Goal: Information Seeking & Learning: Check status

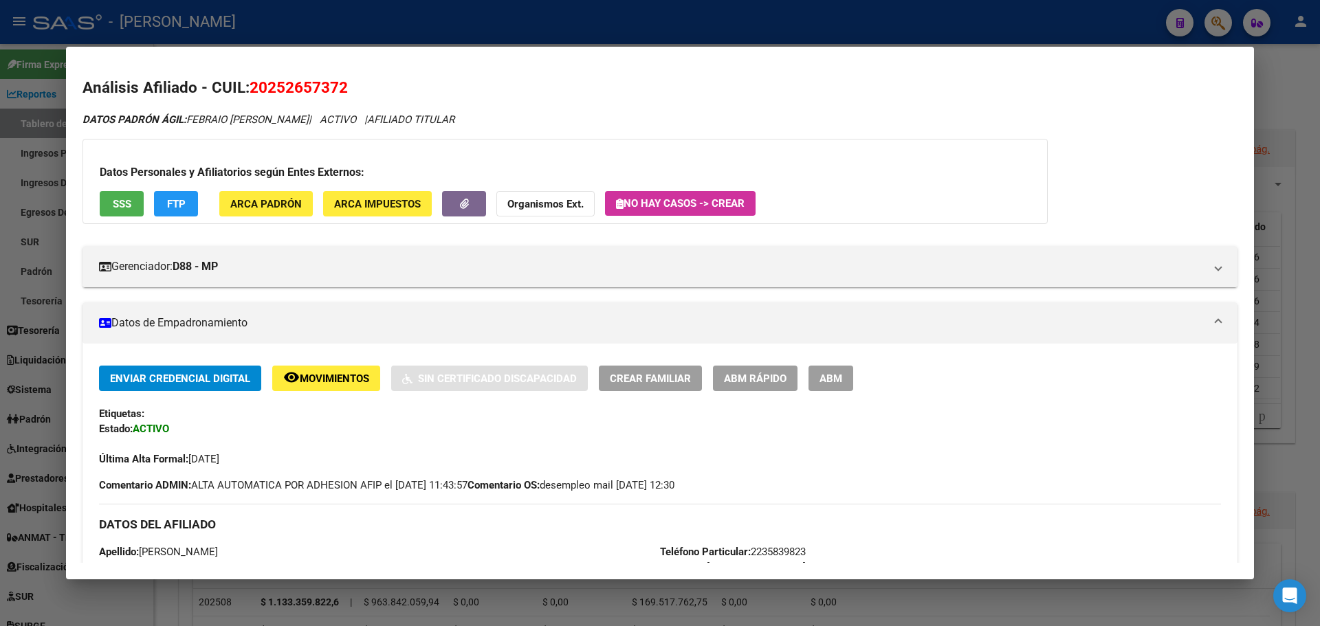
scroll to position [1031, 0]
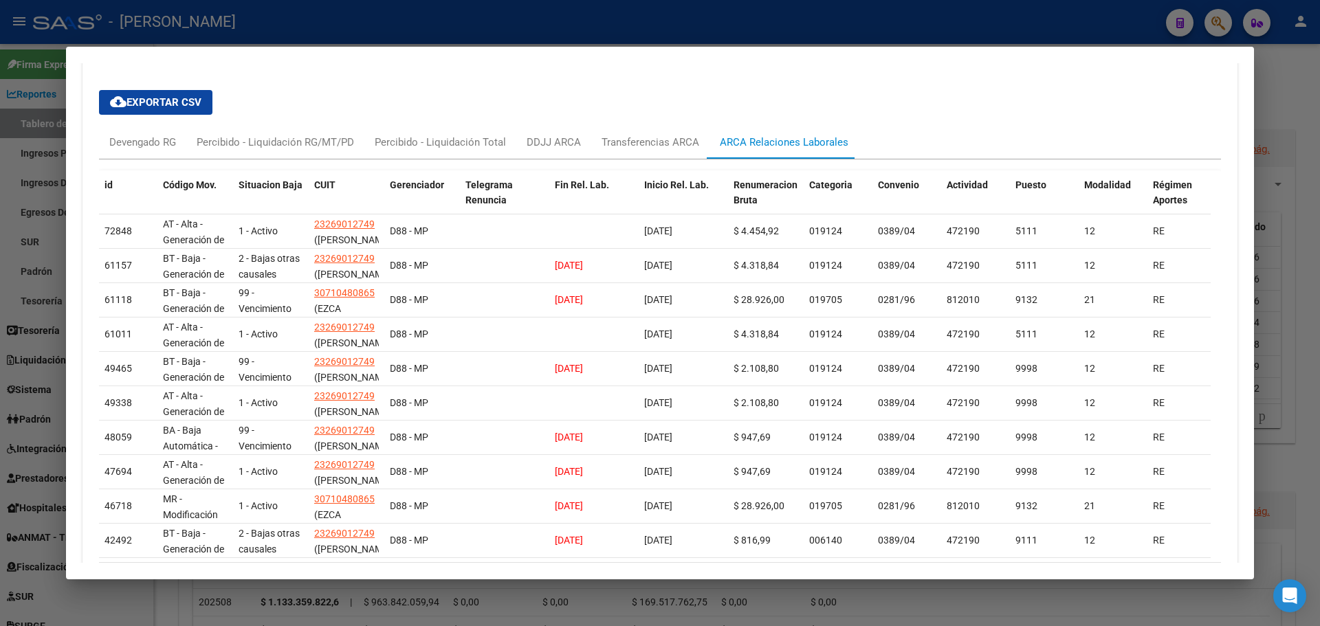
click at [1319, 151] on div at bounding box center [660, 313] width 1320 height 626
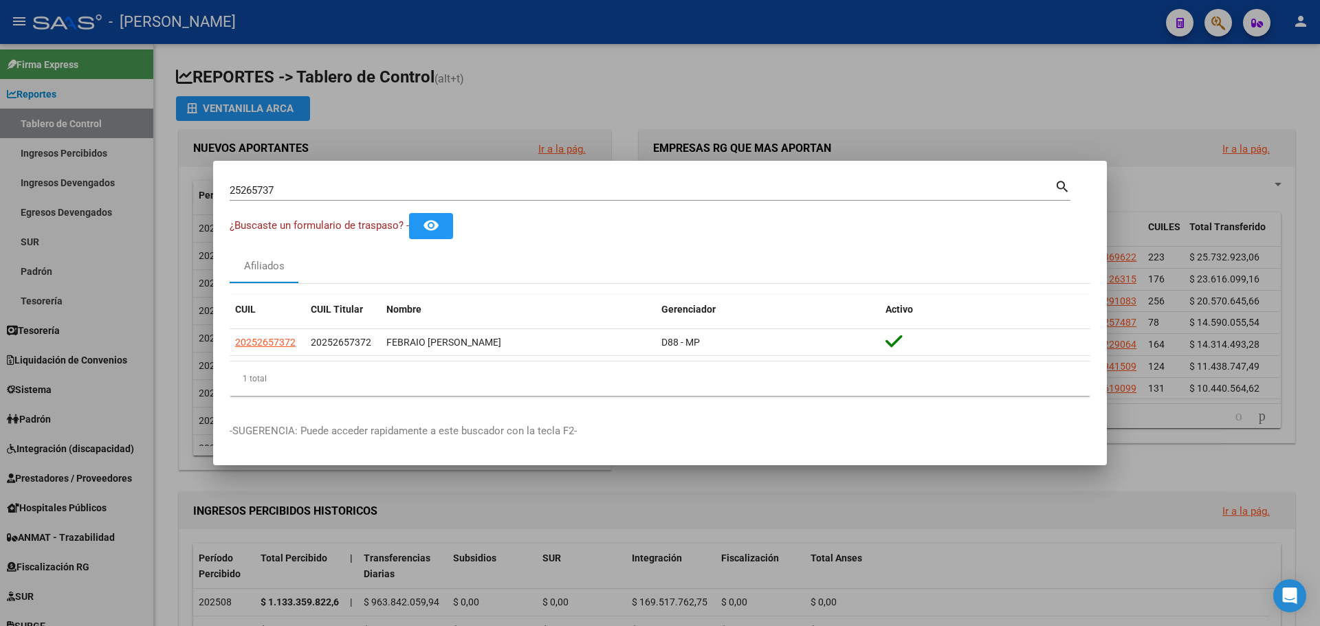
click at [487, 102] on div at bounding box center [660, 313] width 1320 height 626
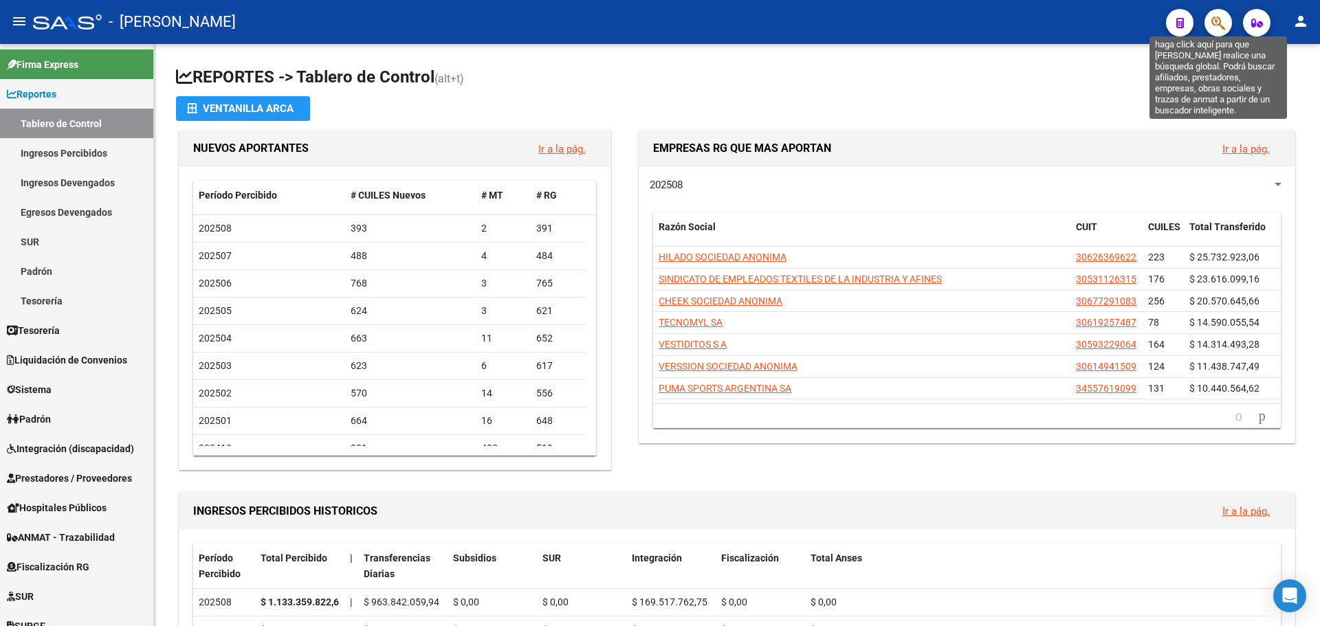
click at [1216, 21] on icon "button" at bounding box center [1219, 23] width 14 height 16
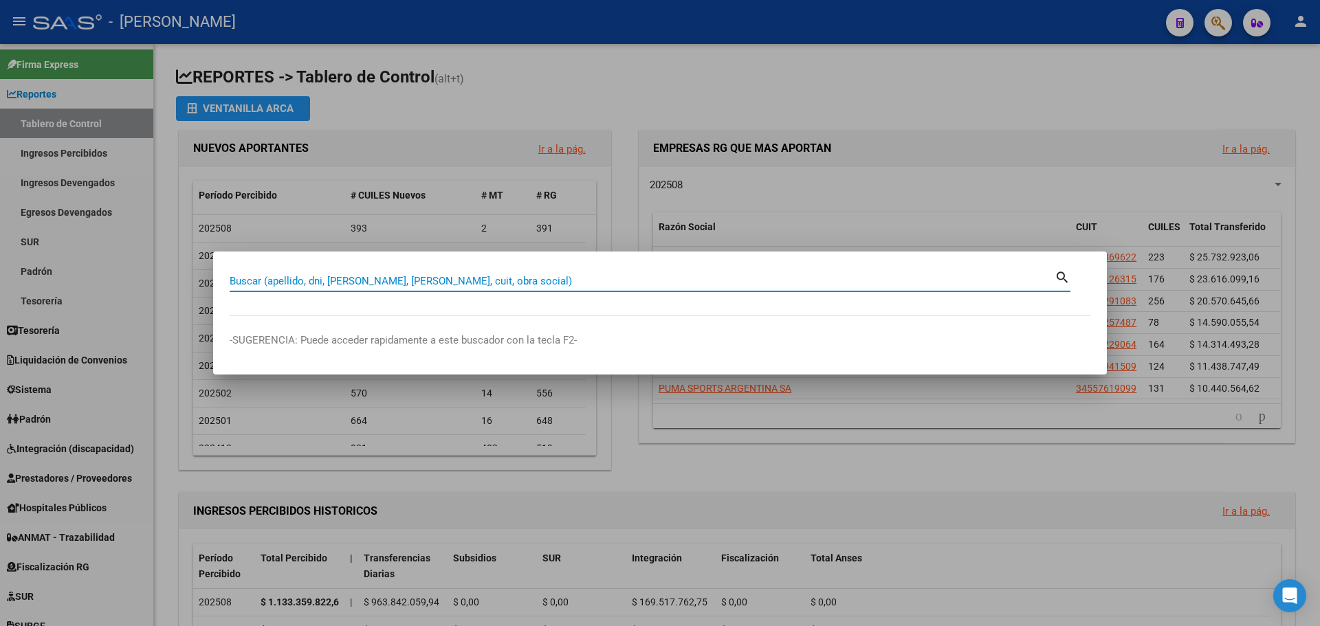
click at [619, 286] on input "Buscar (apellido, dni, [PERSON_NAME], [PERSON_NAME], cuit, obra social)" at bounding box center [642, 281] width 825 height 12
type input "36050086"
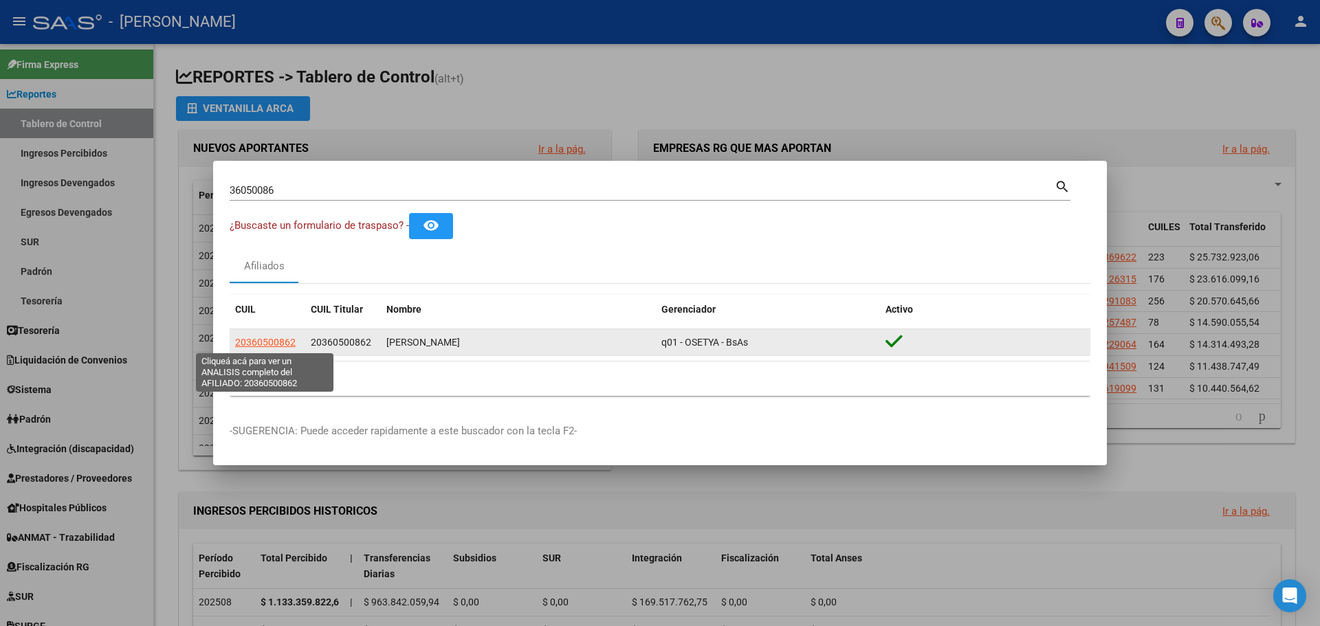
click at [270, 344] on span "20360500862" at bounding box center [265, 342] width 61 height 11
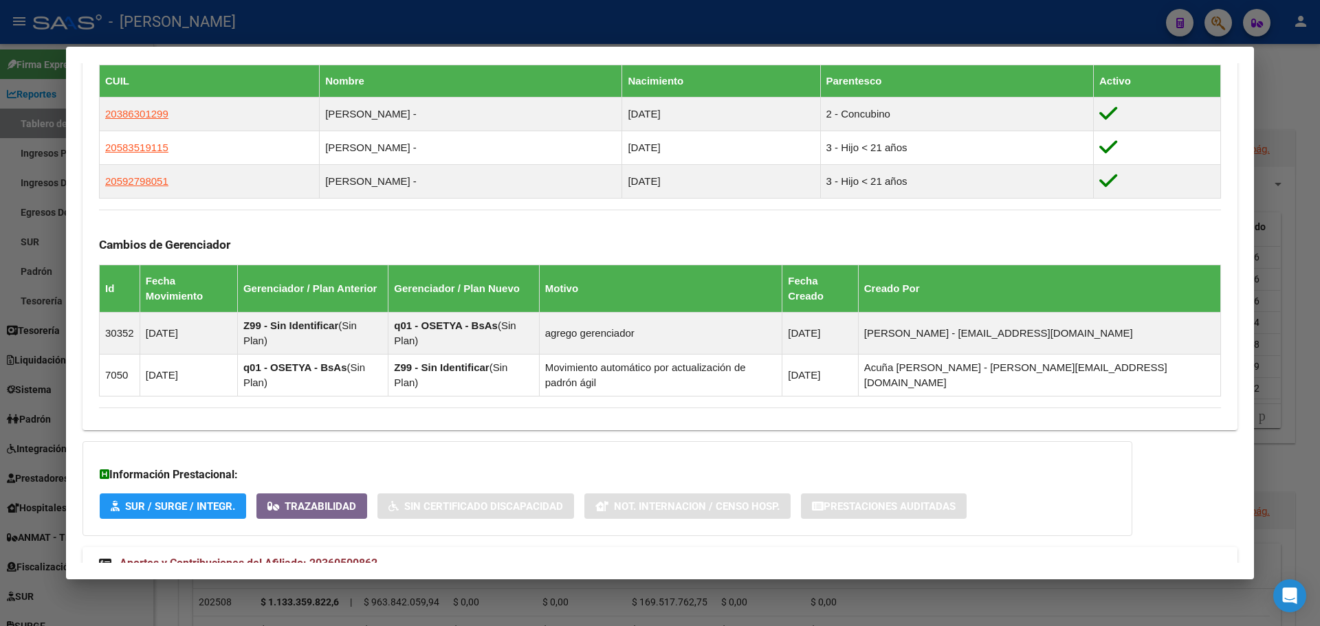
scroll to position [771, 0]
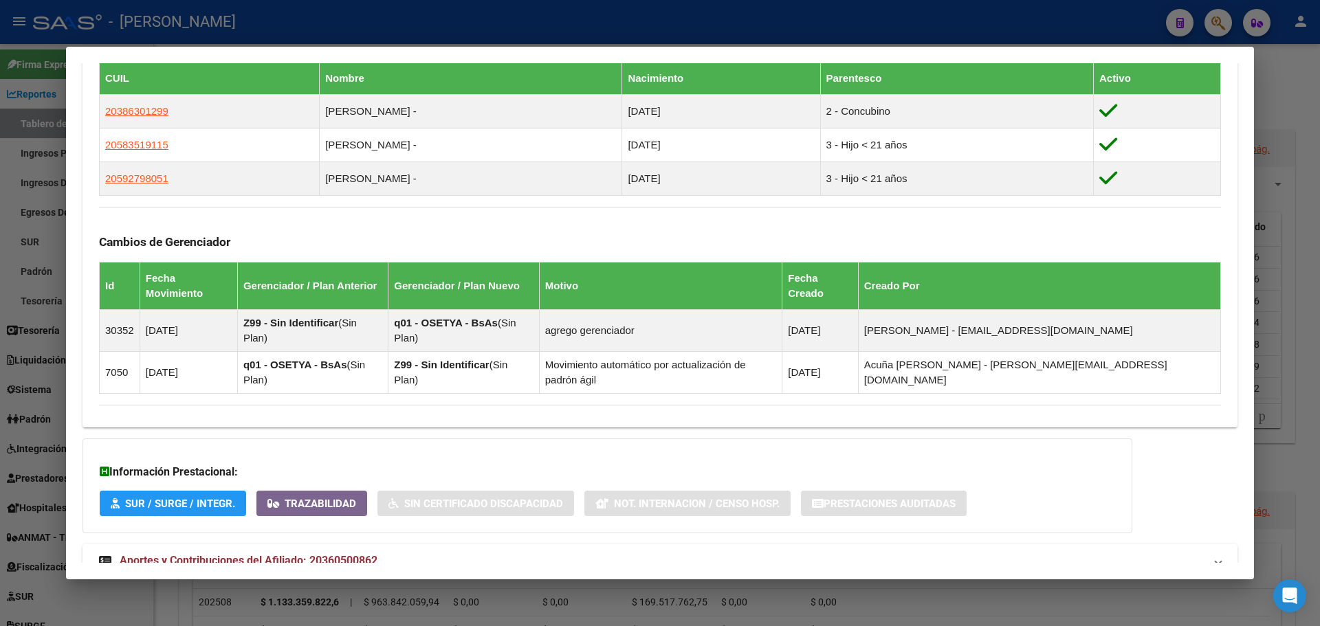
click at [243, 554] on span "Aportes y Contribuciones del Afiliado: 20360500862" at bounding box center [249, 560] width 258 height 13
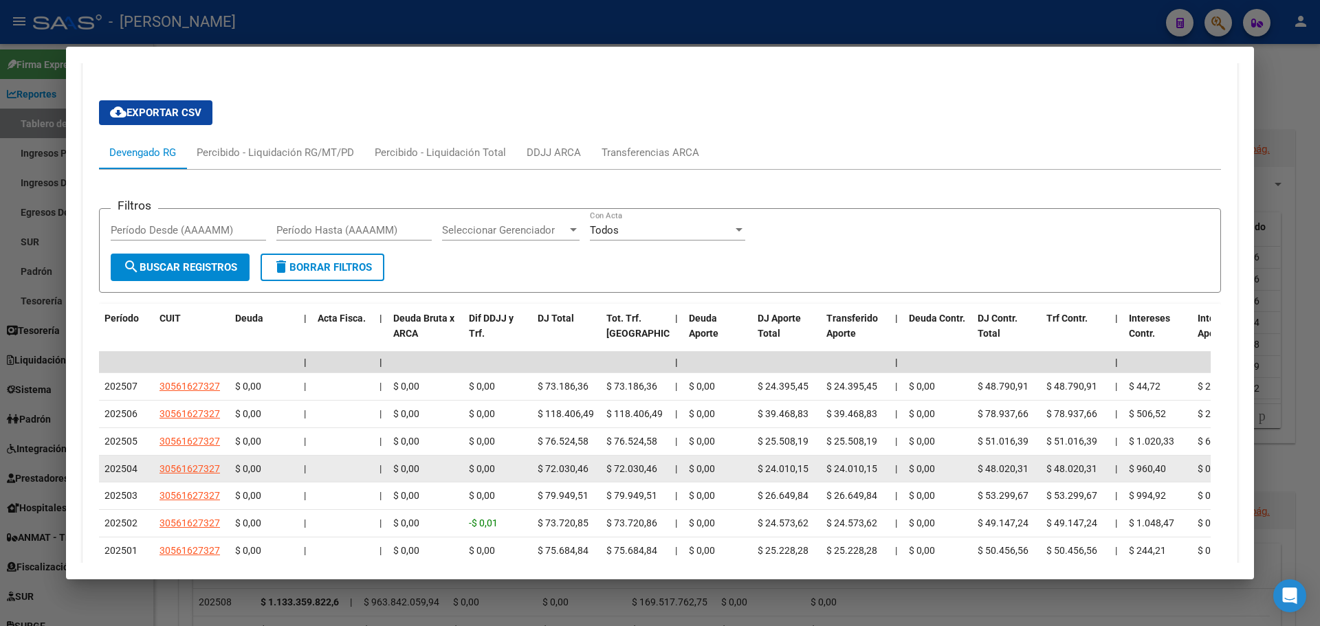
scroll to position [1322, 0]
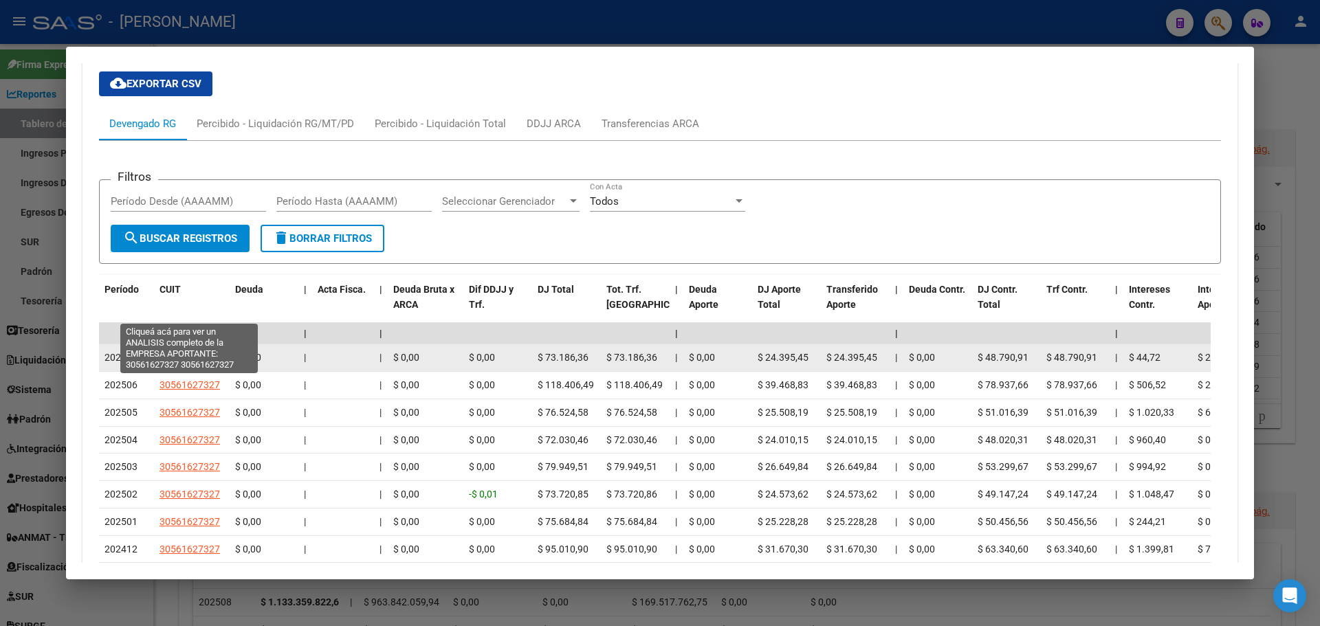
click at [190, 352] on span "30561627327" at bounding box center [190, 357] width 61 height 11
type textarea "30561627327"
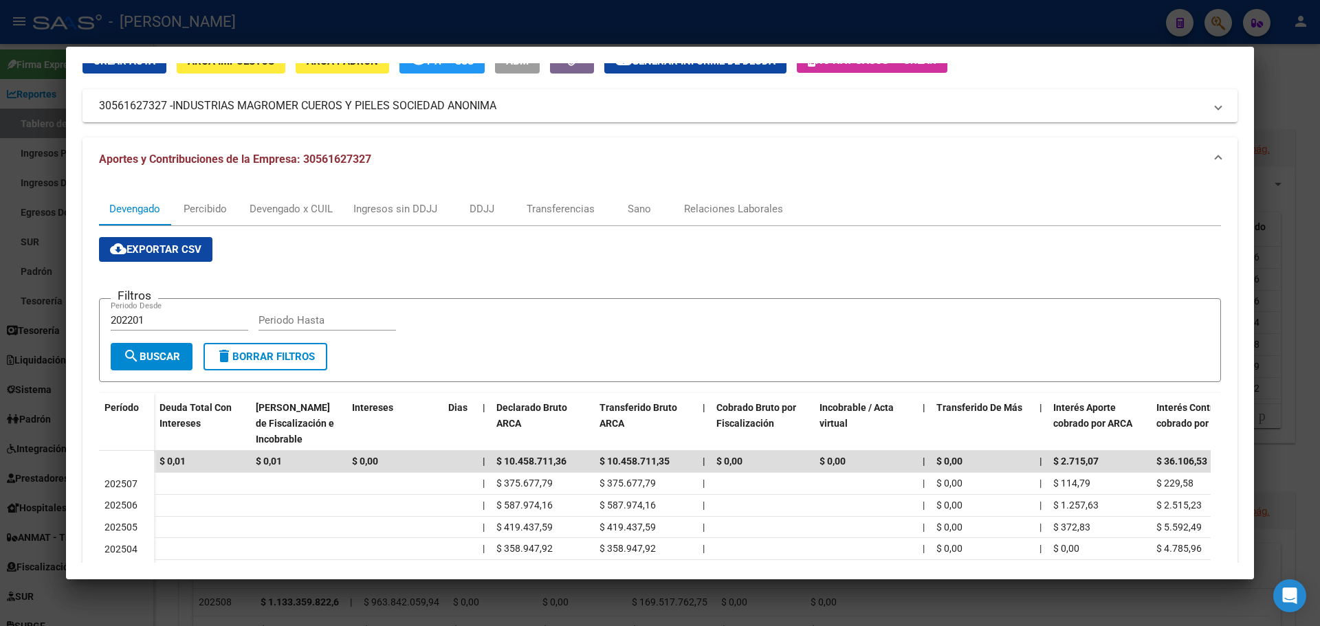
scroll to position [138, 0]
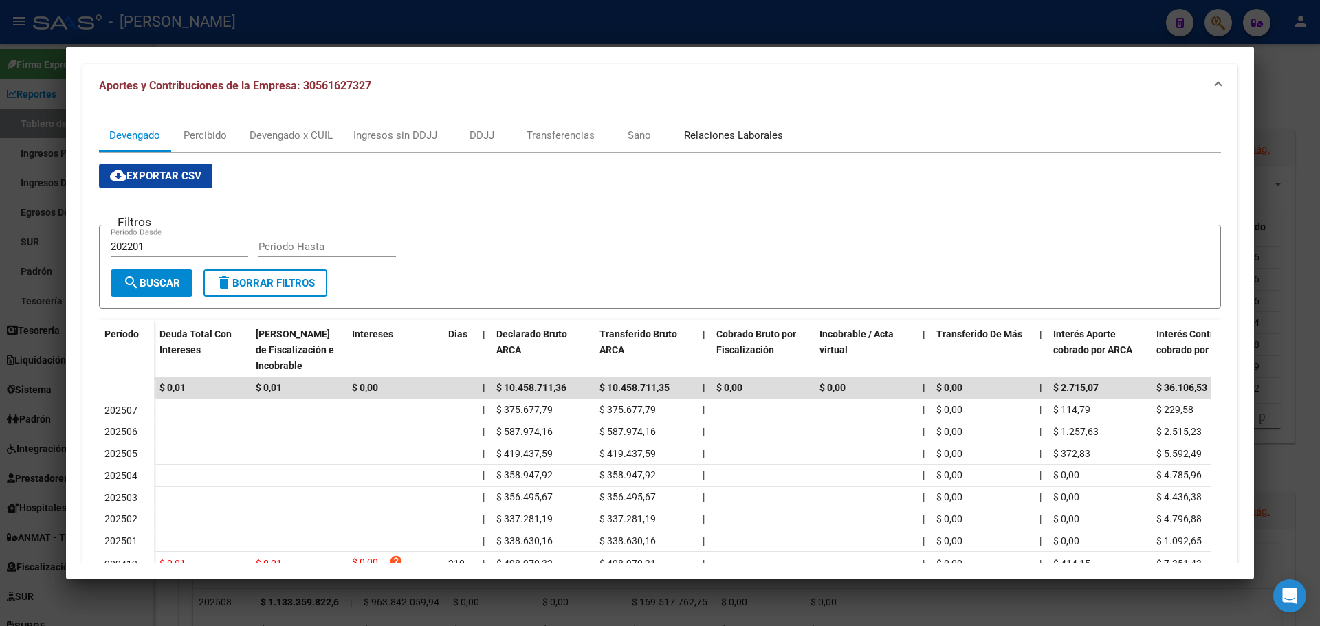
click at [741, 136] on div "Relaciones Laborales" at bounding box center [733, 135] width 99 height 15
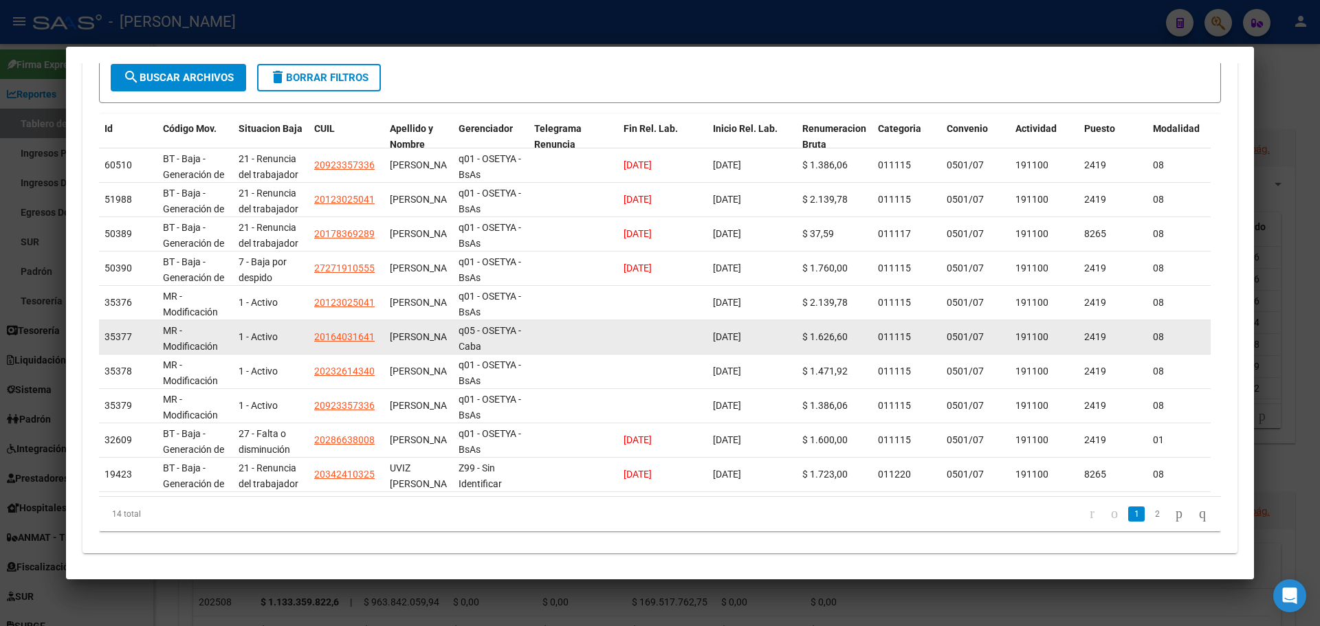
scroll to position [344, 0]
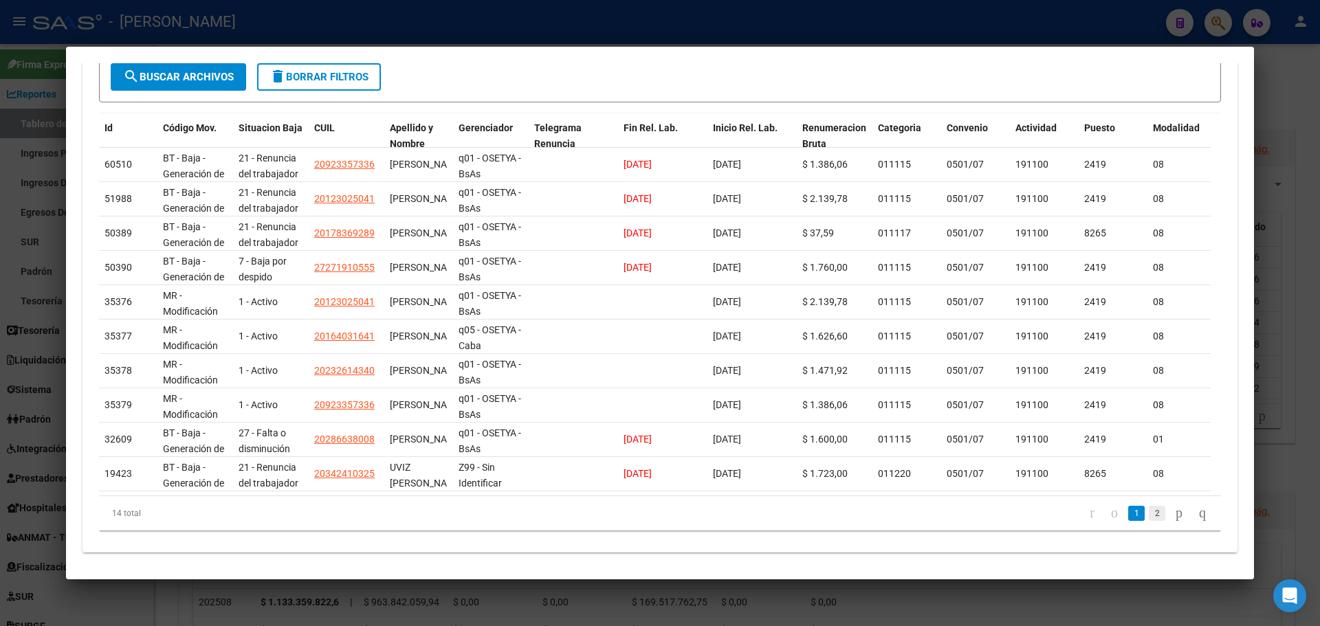
click at [1149, 521] on link "2" at bounding box center [1157, 513] width 17 height 15
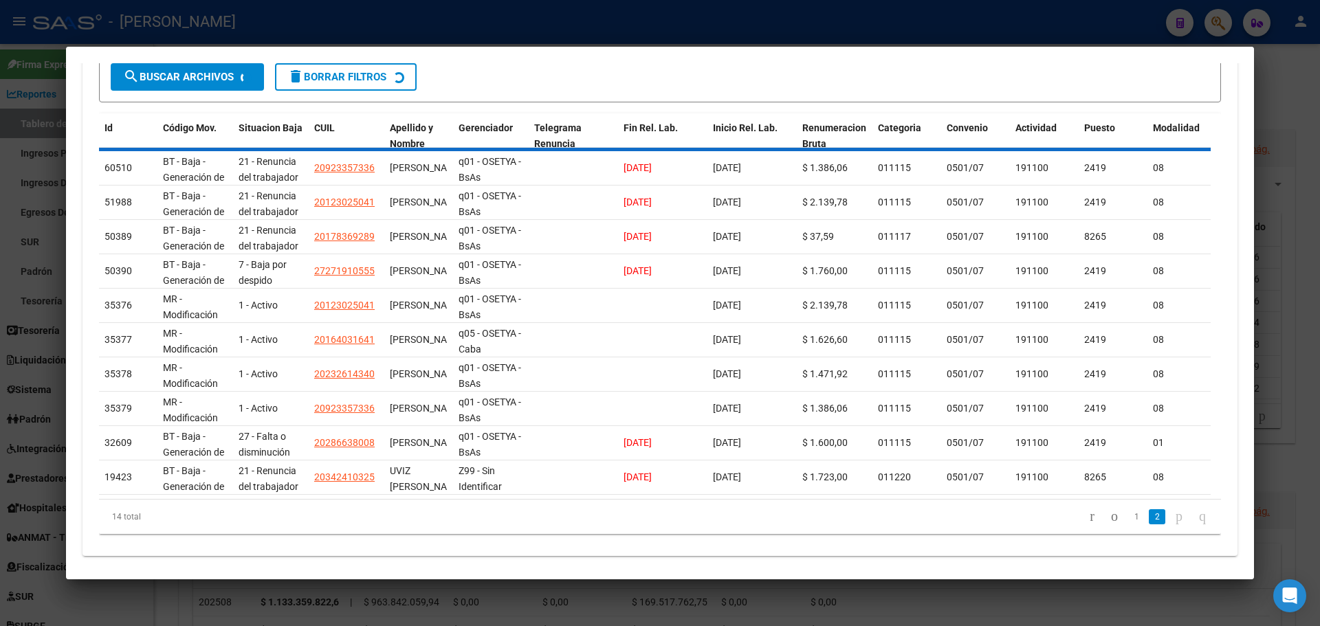
scroll to position [153, 0]
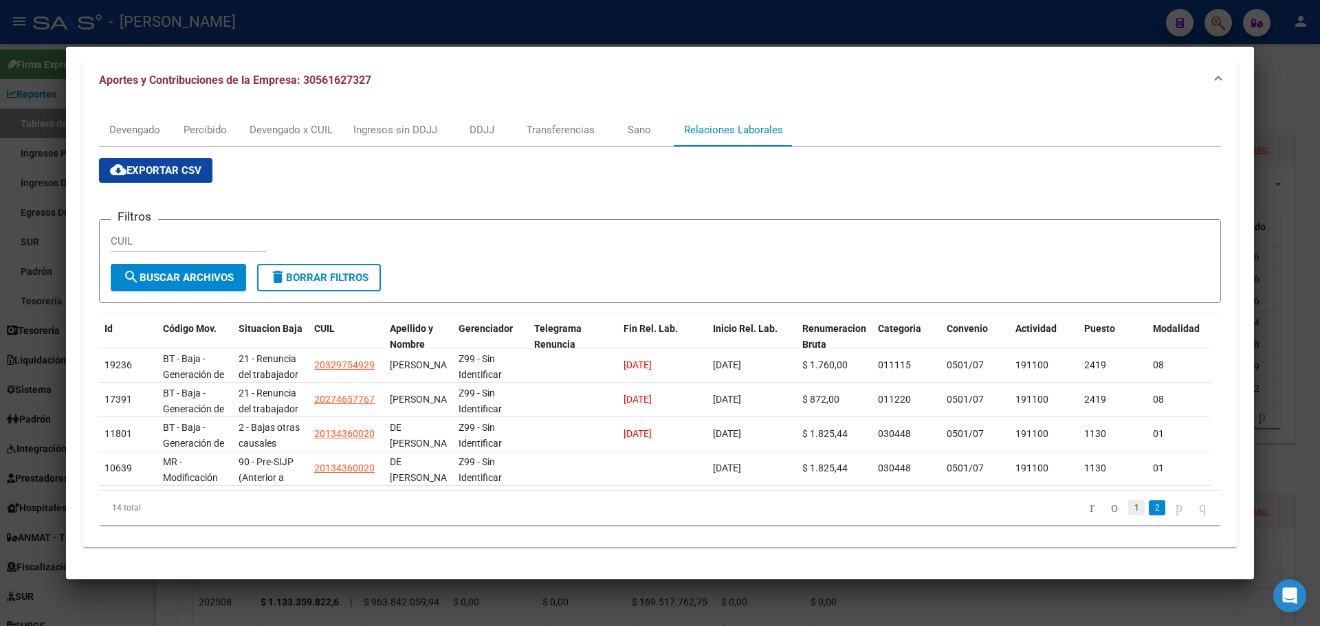
click at [1128, 509] on link "1" at bounding box center [1136, 508] width 17 height 15
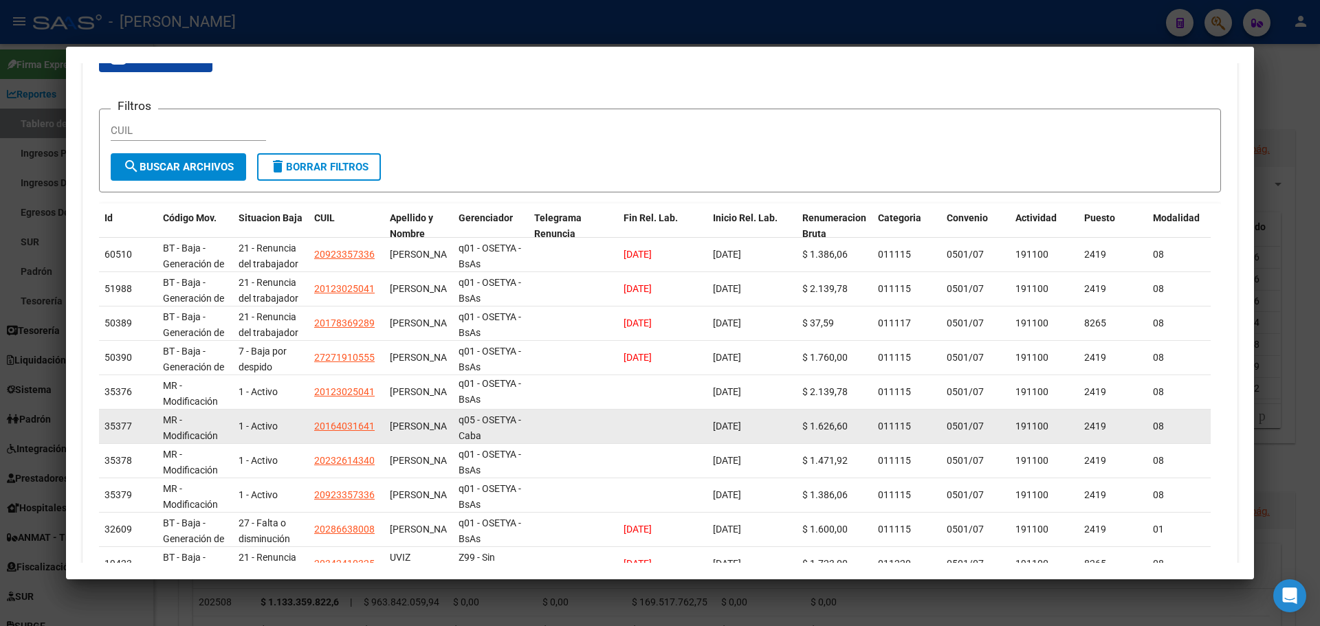
scroll to position [275, 0]
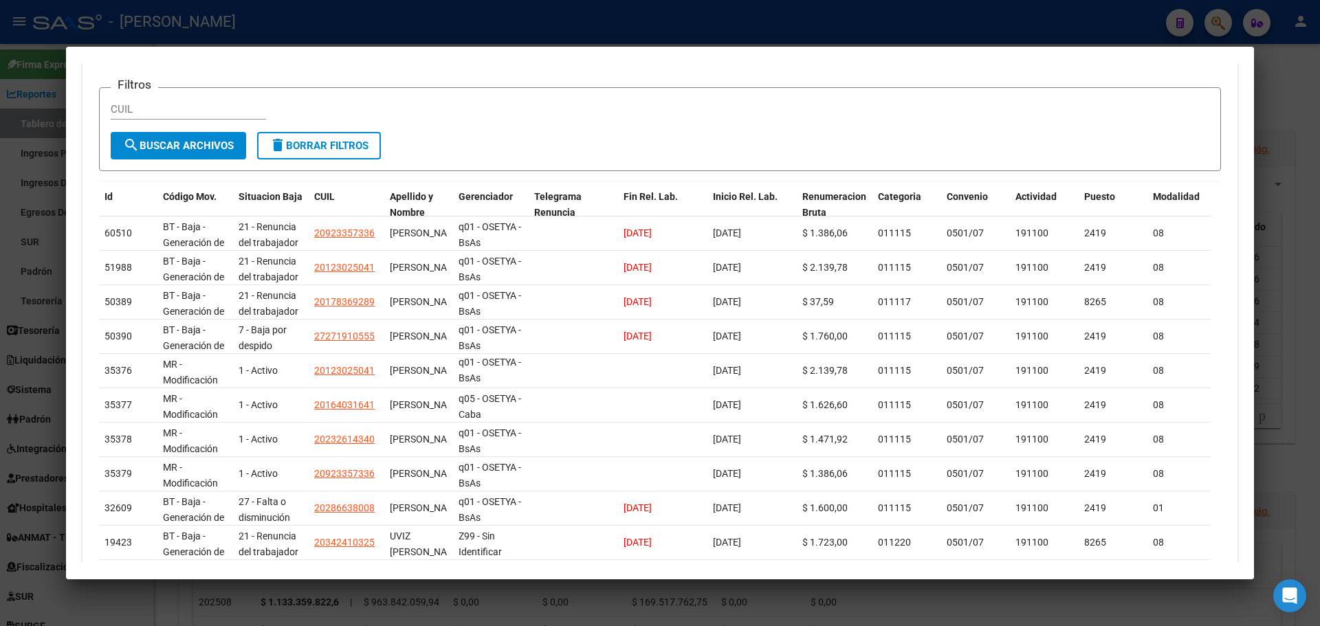
click at [1303, 79] on div at bounding box center [660, 313] width 1320 height 626
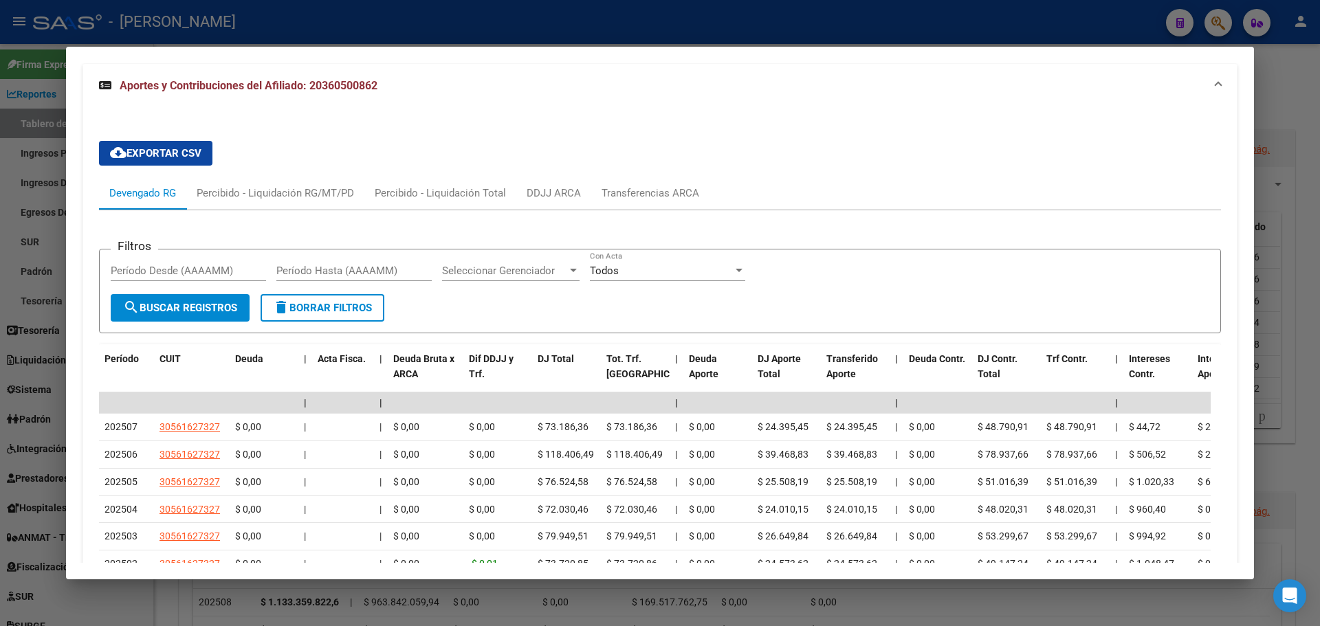
scroll to position [1253, 0]
click at [668, 185] on div "Transferencias ARCA" at bounding box center [651, 192] width 98 height 15
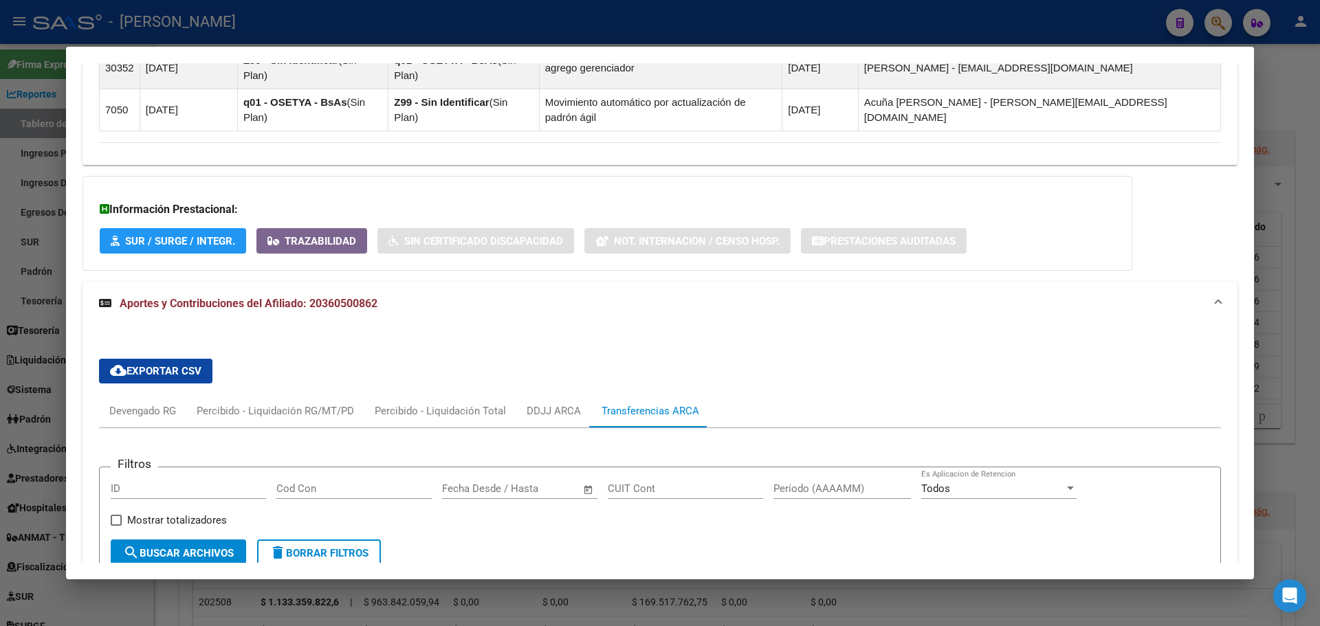
scroll to position [1056, 0]
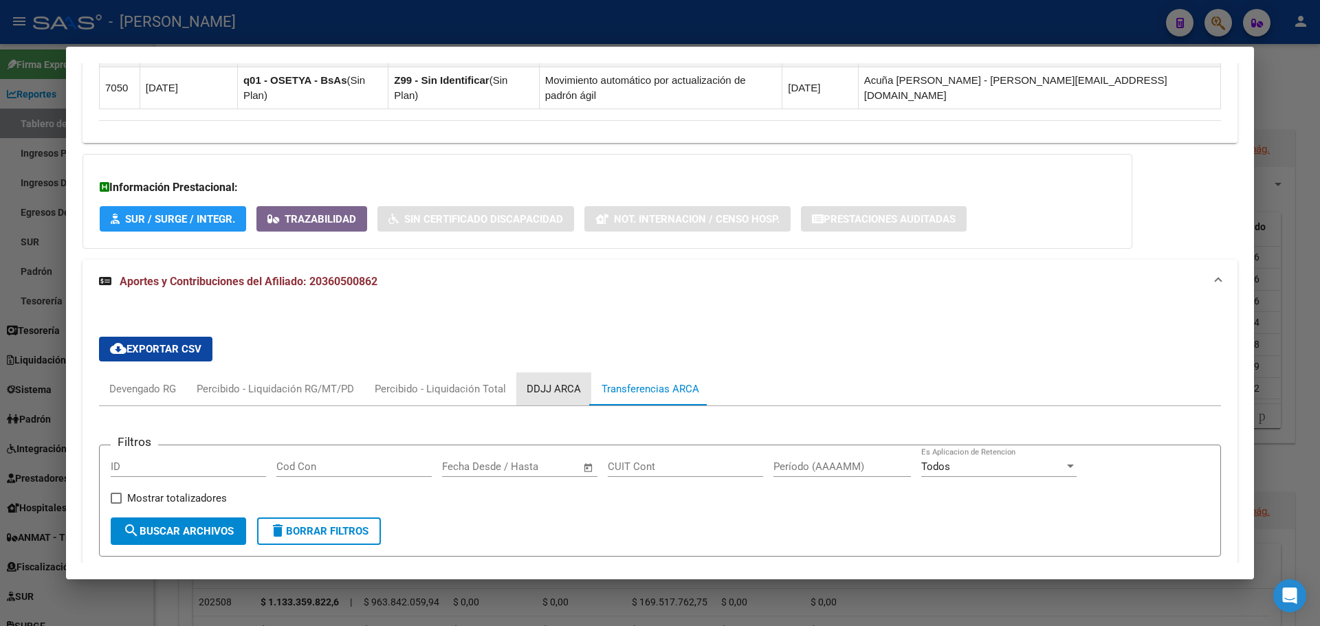
click at [560, 382] on div "DDJJ ARCA" at bounding box center [554, 389] width 54 height 15
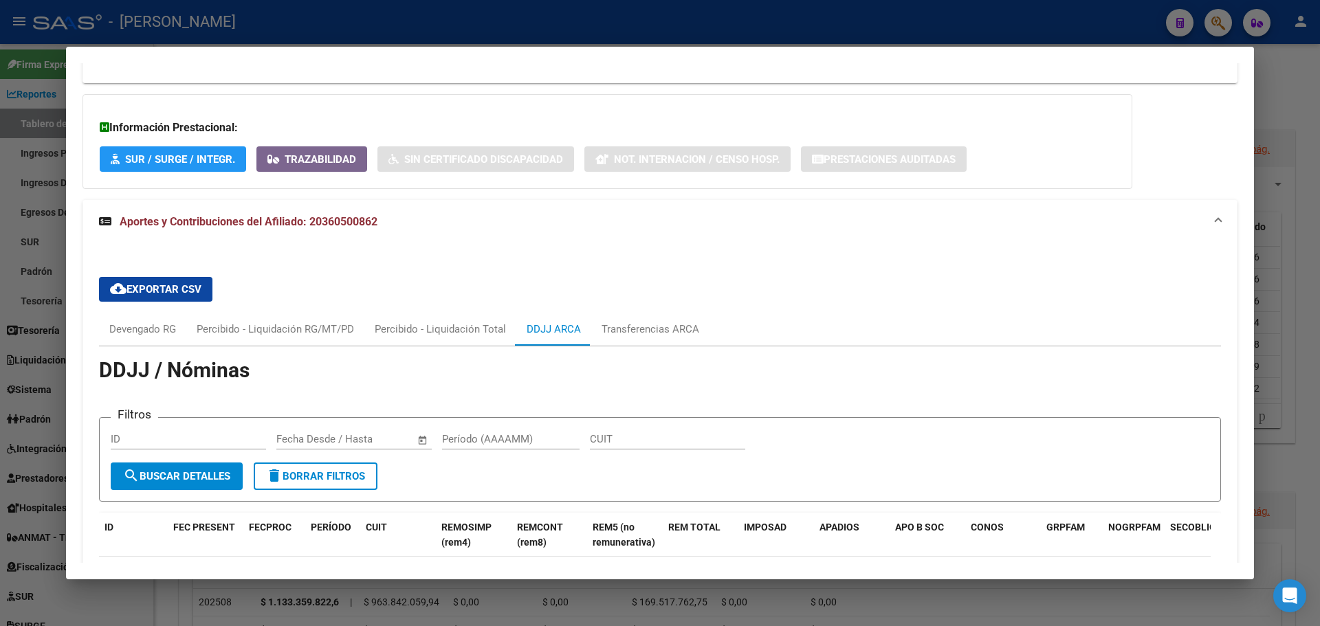
scroll to position [919, 0]
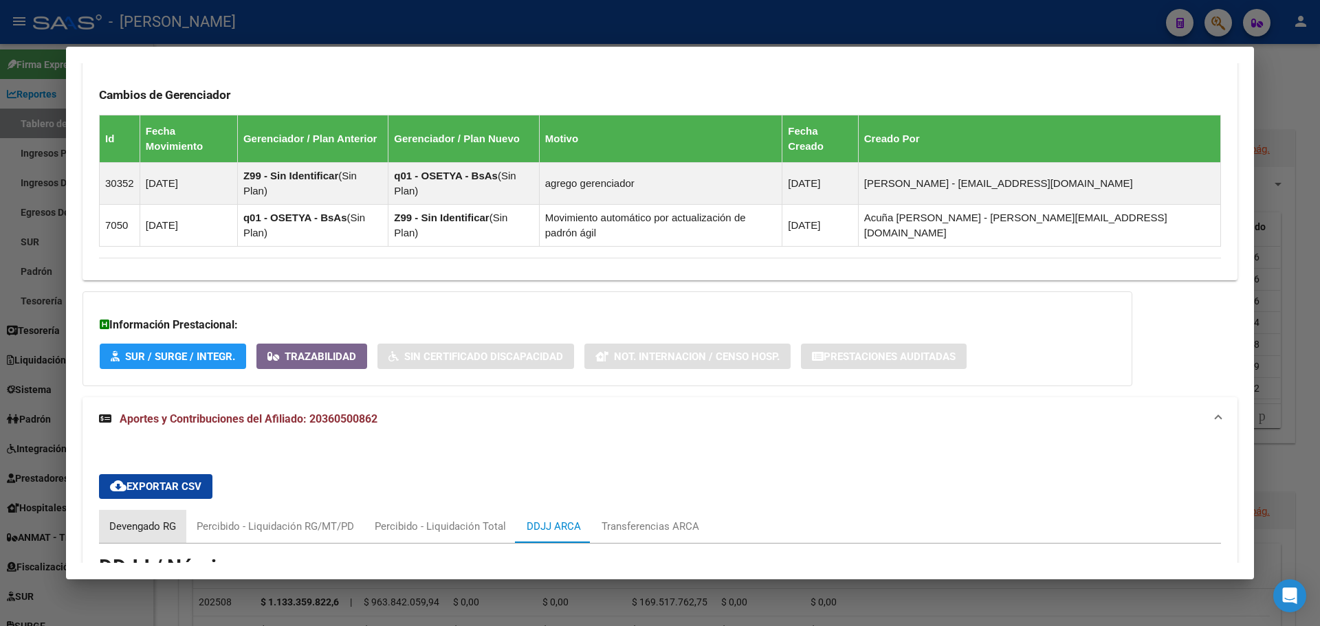
click at [153, 519] on div "Devengado RG" at bounding box center [142, 526] width 67 height 15
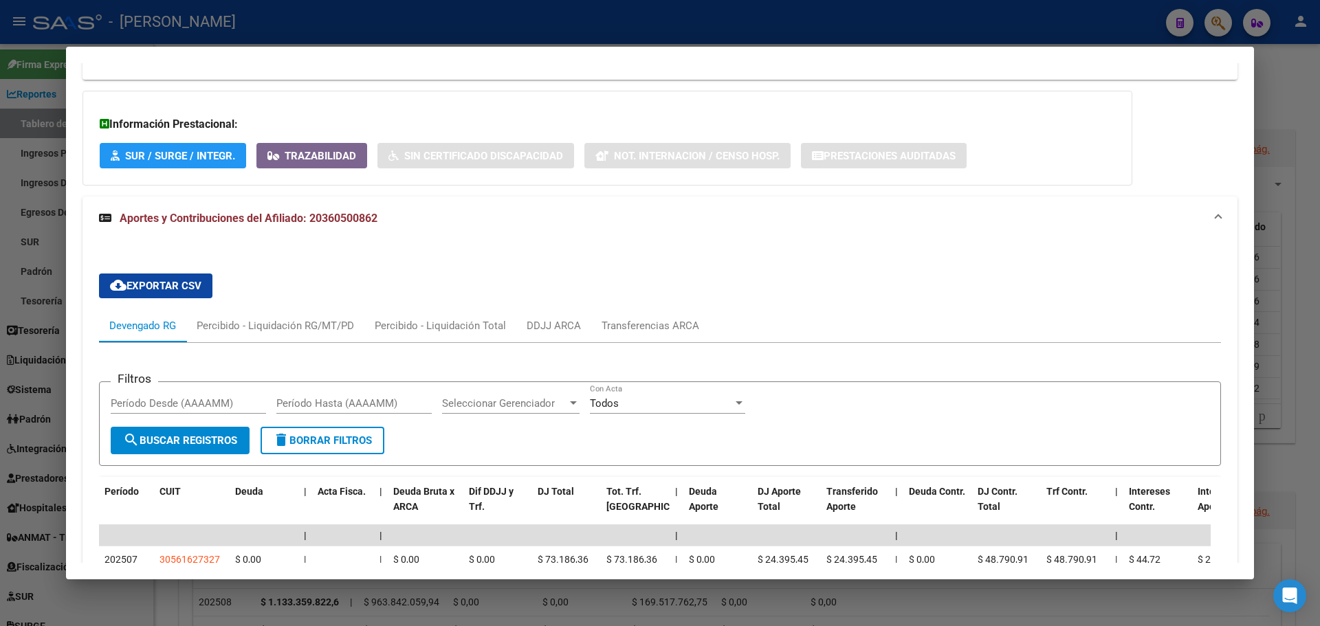
scroll to position [1125, 0]
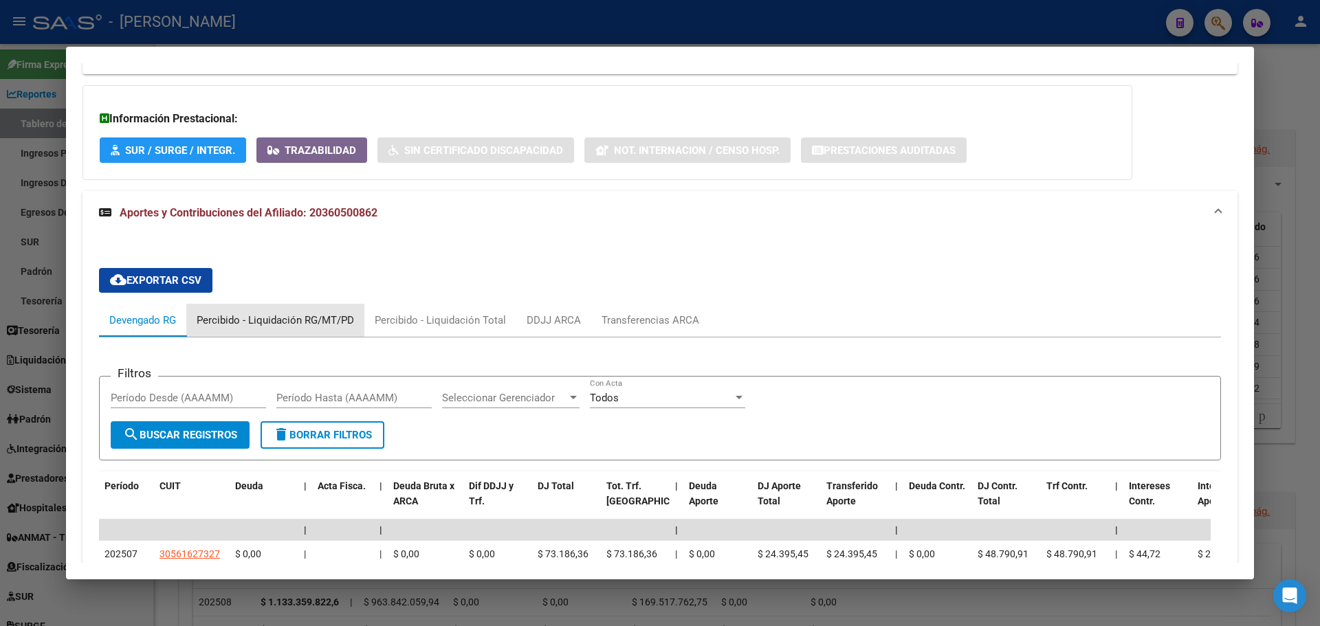
click at [280, 313] on div "Percibido - Liquidación RG/MT/PD" at bounding box center [275, 320] width 157 height 15
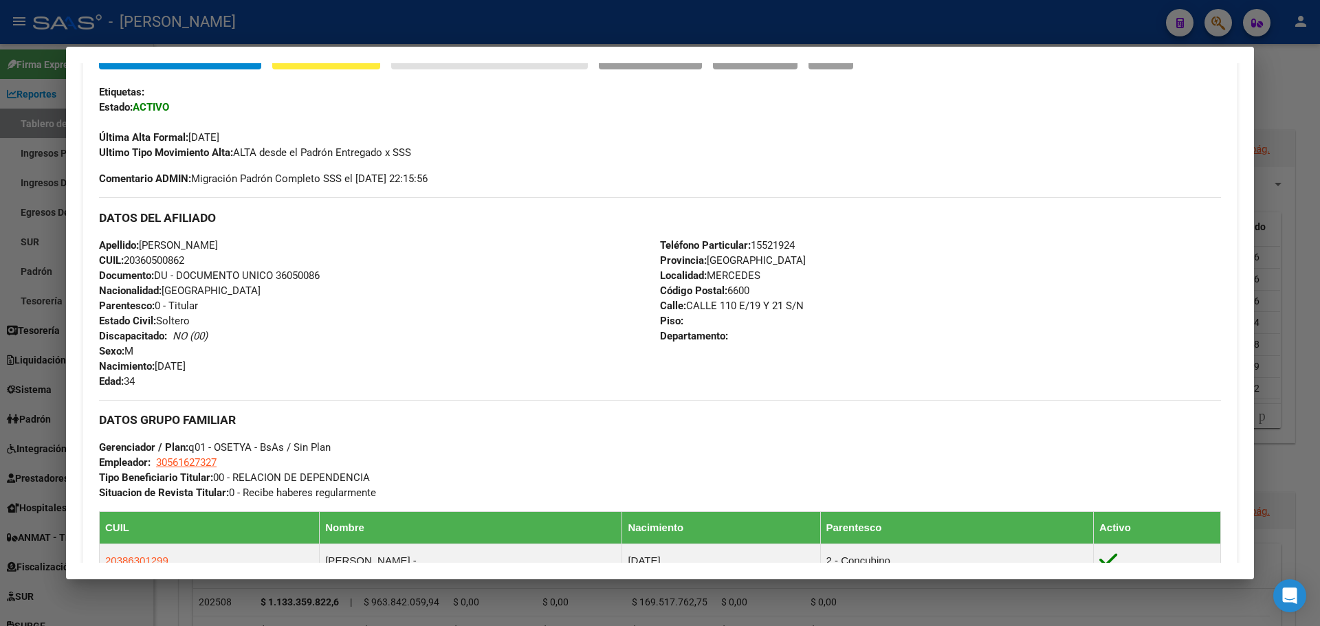
scroll to position [344, 0]
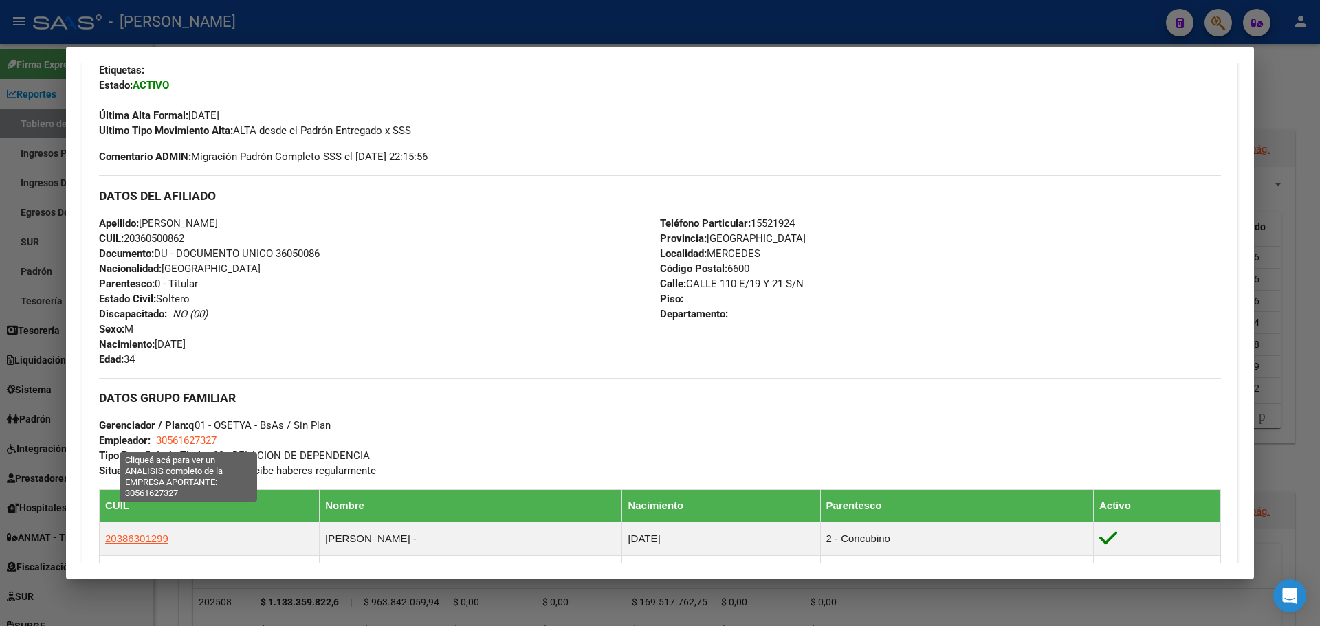
click at [195, 444] on span "30561627327" at bounding box center [186, 441] width 61 height 12
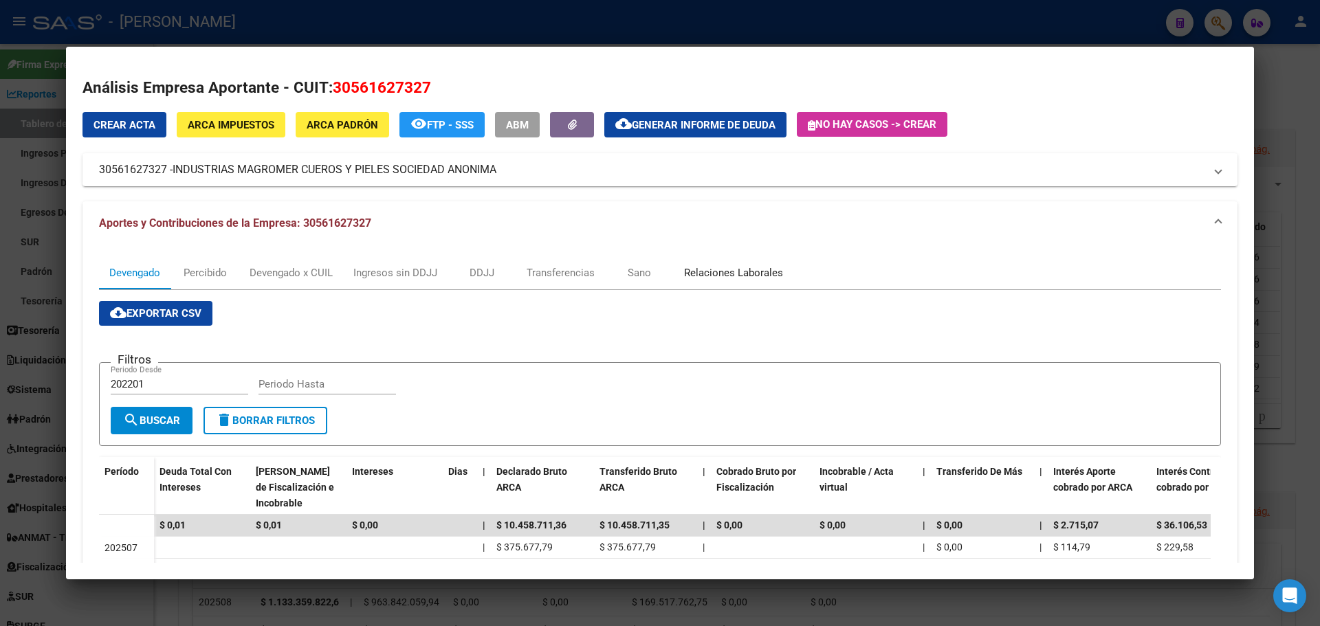
click at [714, 272] on div "Relaciones Laborales" at bounding box center [733, 272] width 99 height 15
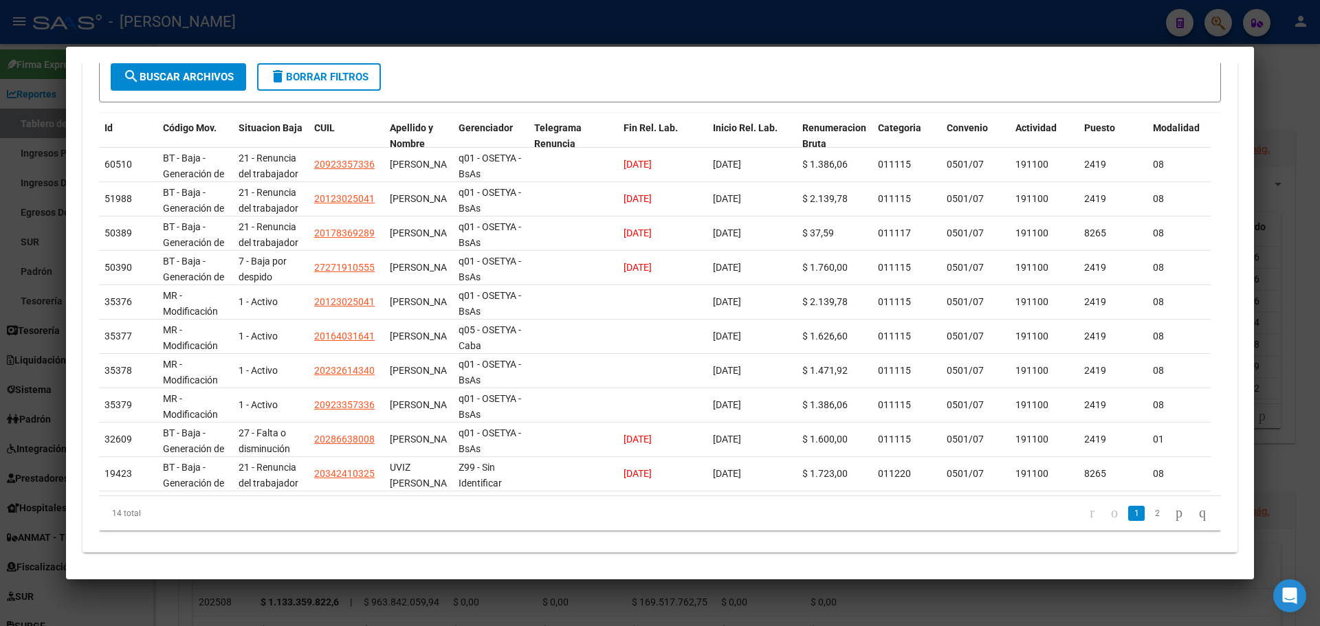
scroll to position [360, 0]
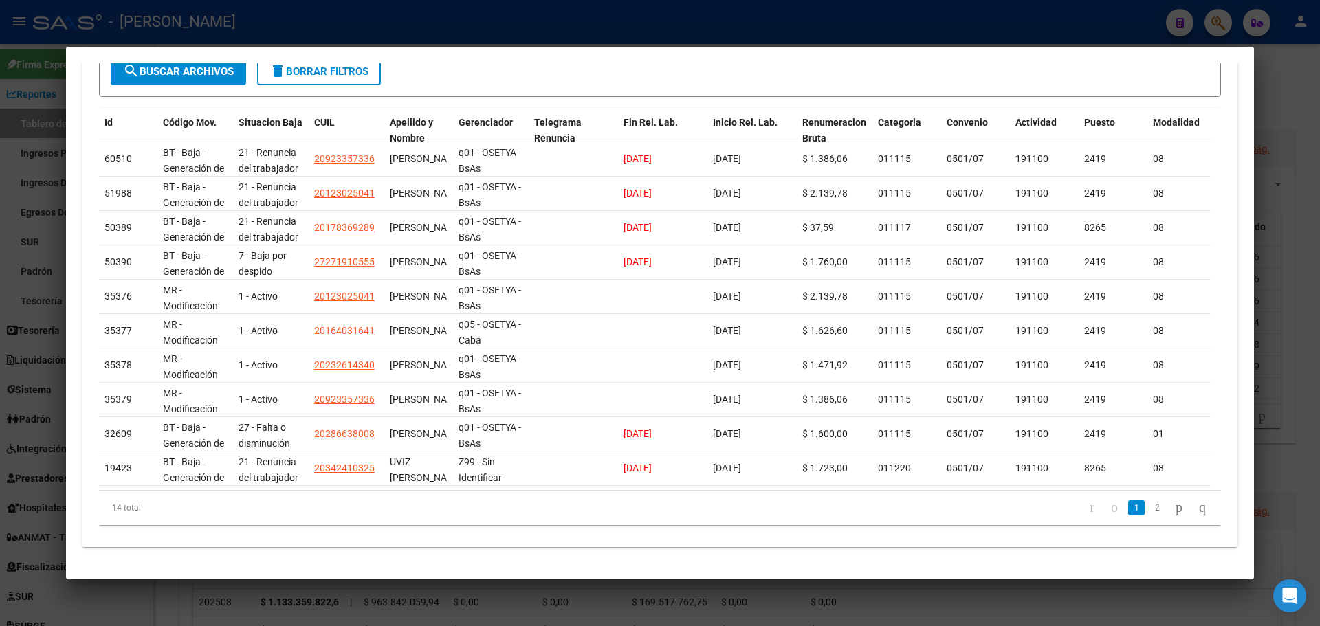
click at [1149, 510] on link "2" at bounding box center [1157, 508] width 17 height 15
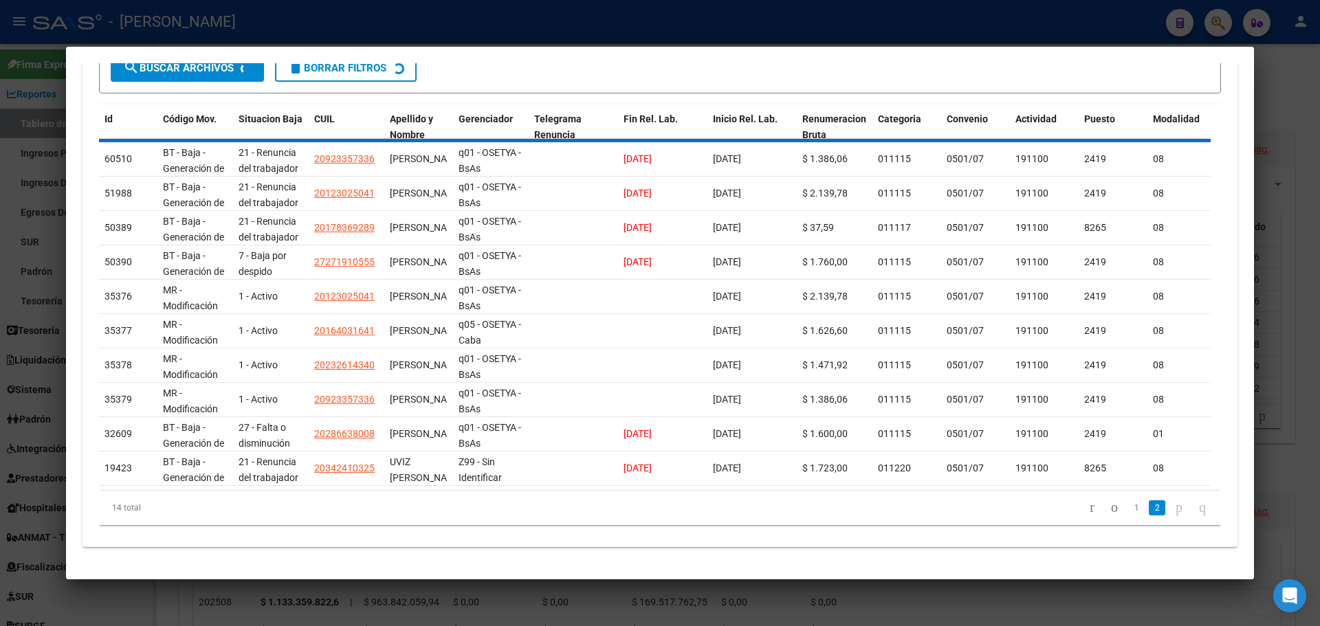
scroll to position [153, 0]
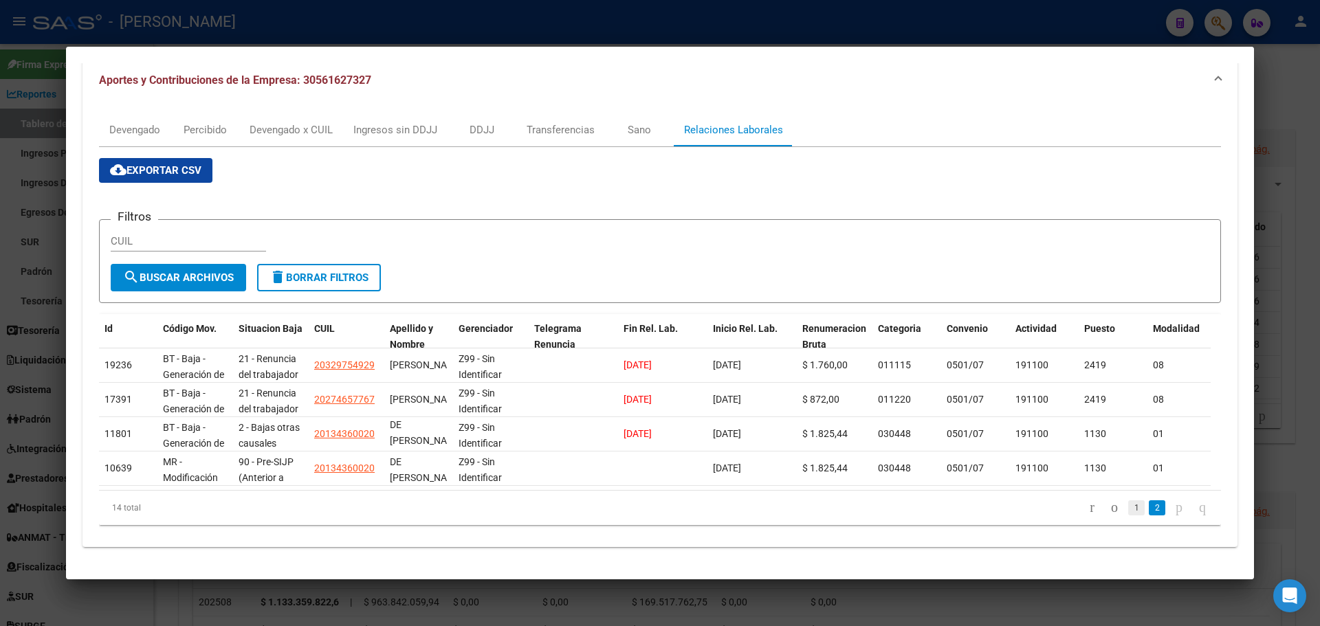
click at [1128, 507] on link "1" at bounding box center [1136, 508] width 17 height 15
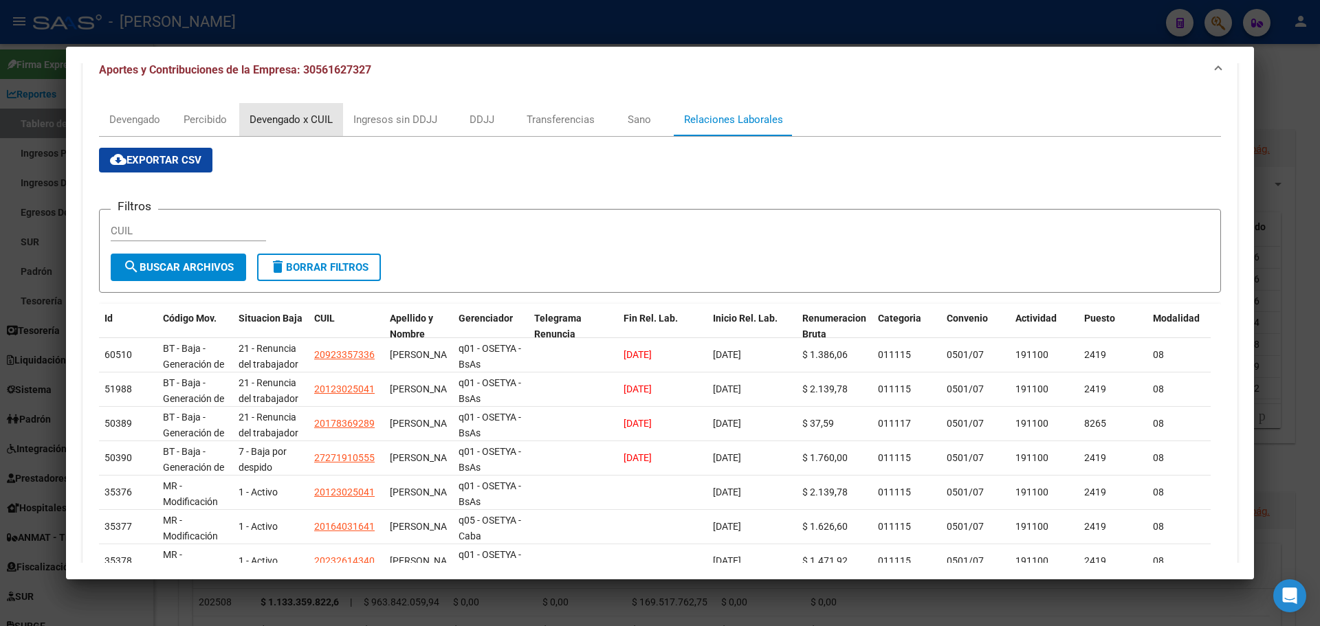
click at [309, 120] on div "Devengado x CUIL" at bounding box center [291, 119] width 83 height 15
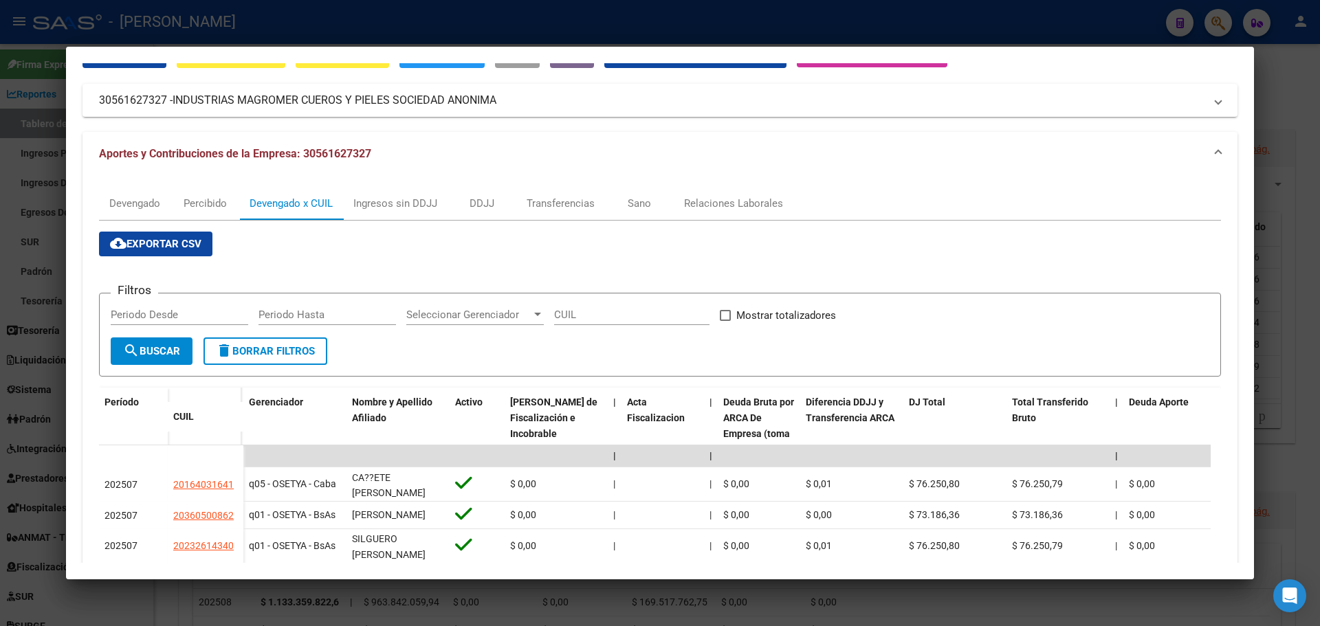
scroll to position [69, 0]
click at [727, 205] on div "Relaciones Laborales" at bounding box center [733, 204] width 99 height 15
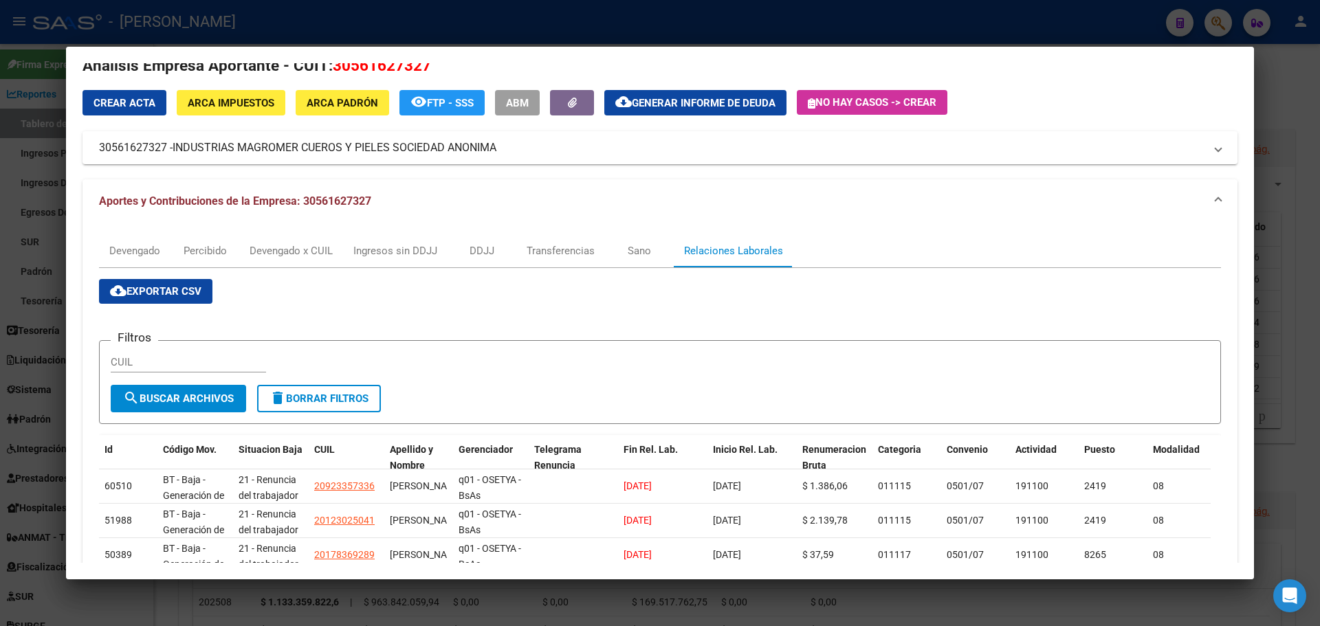
scroll to position [16, 0]
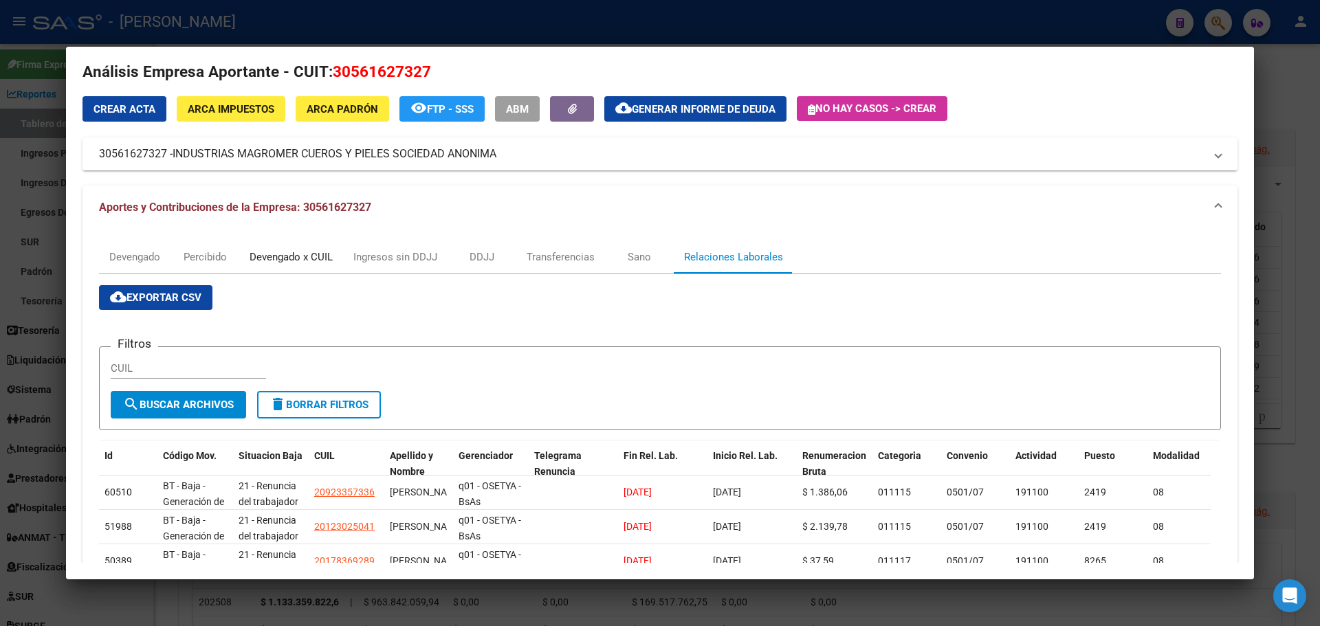
click at [303, 257] on div "Devengado x CUIL" at bounding box center [291, 257] width 83 height 15
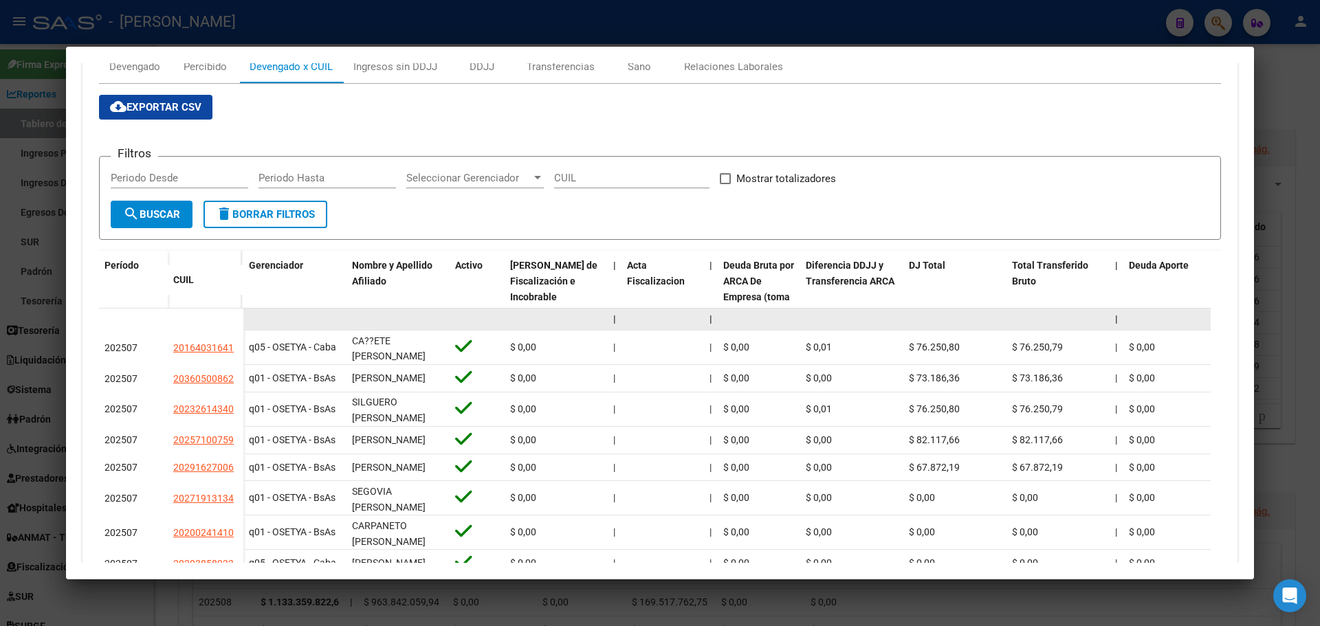
scroll to position [0, 0]
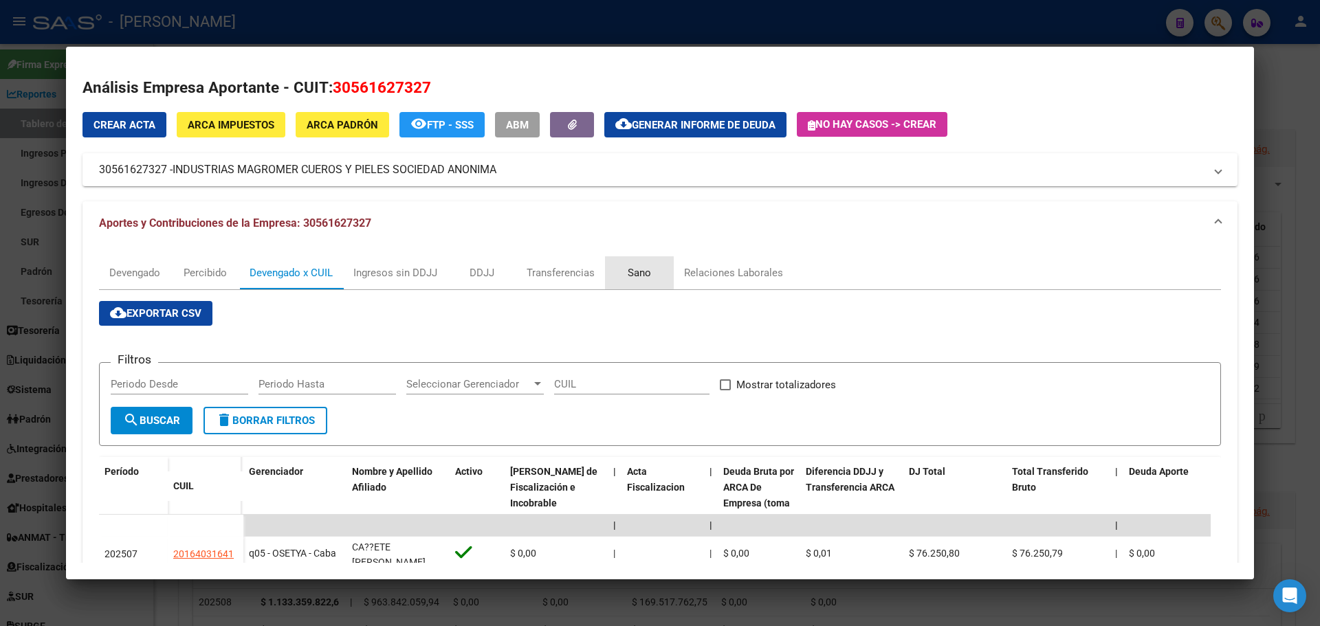
click at [627, 278] on div "Sano" at bounding box center [639, 272] width 69 height 33
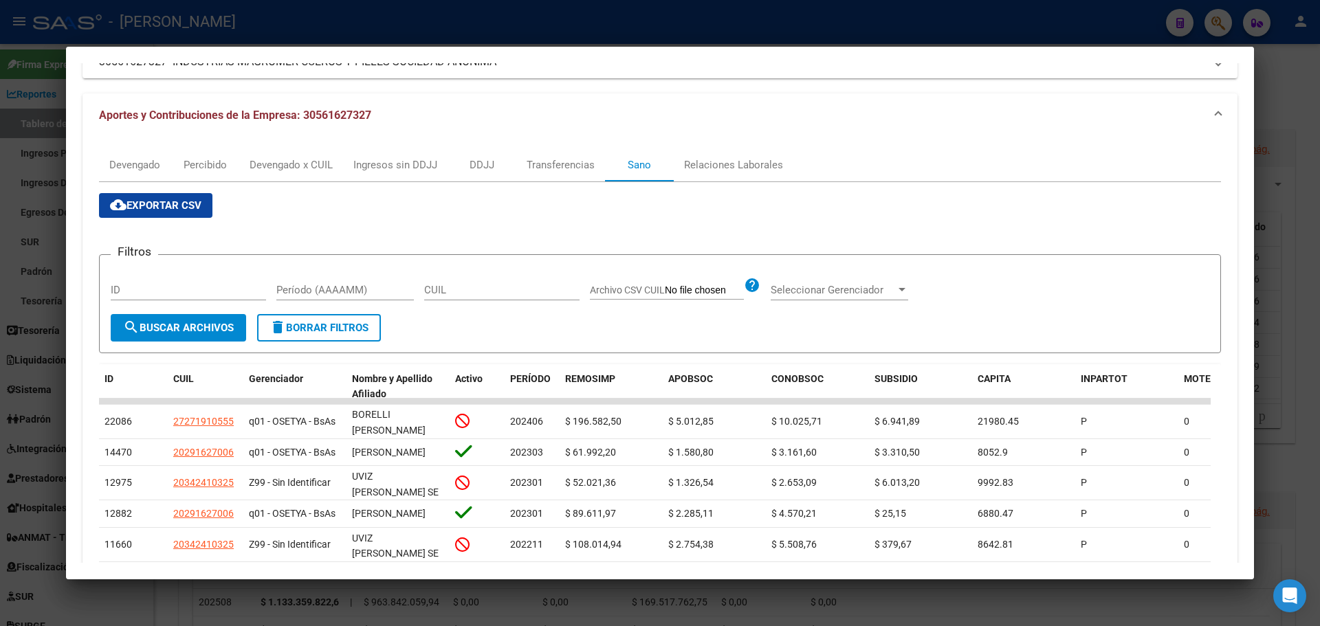
scroll to position [69, 0]
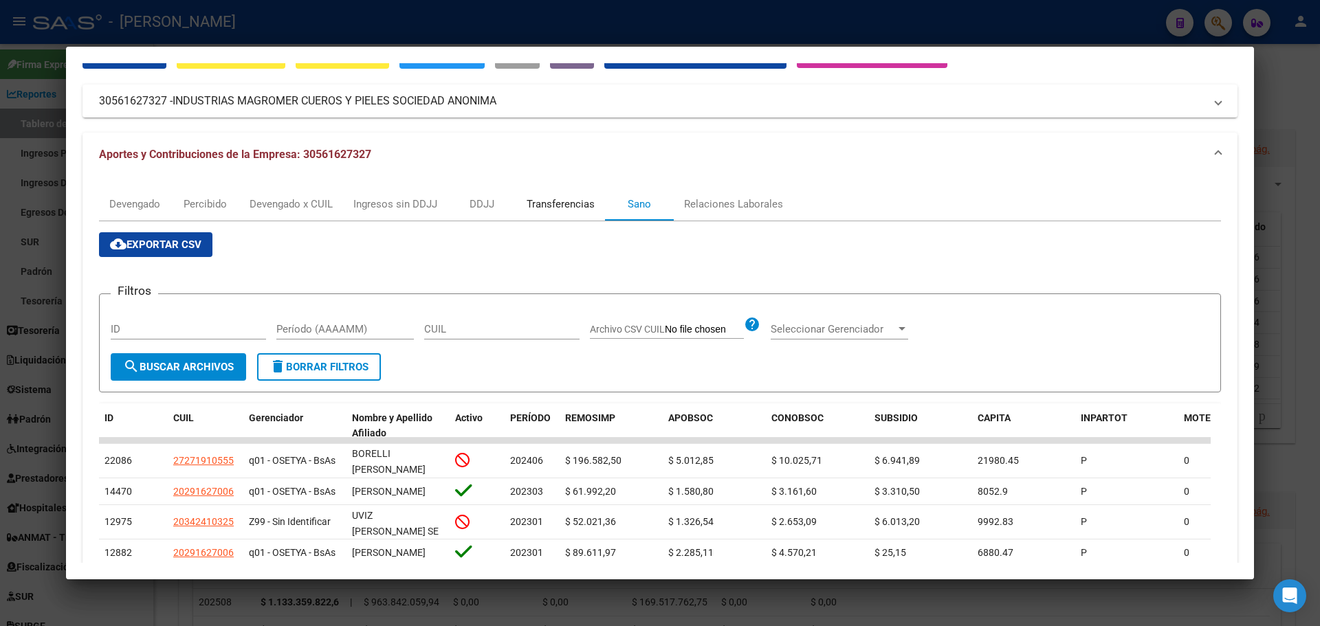
click at [554, 209] on div "Transferencias" at bounding box center [561, 204] width 68 height 15
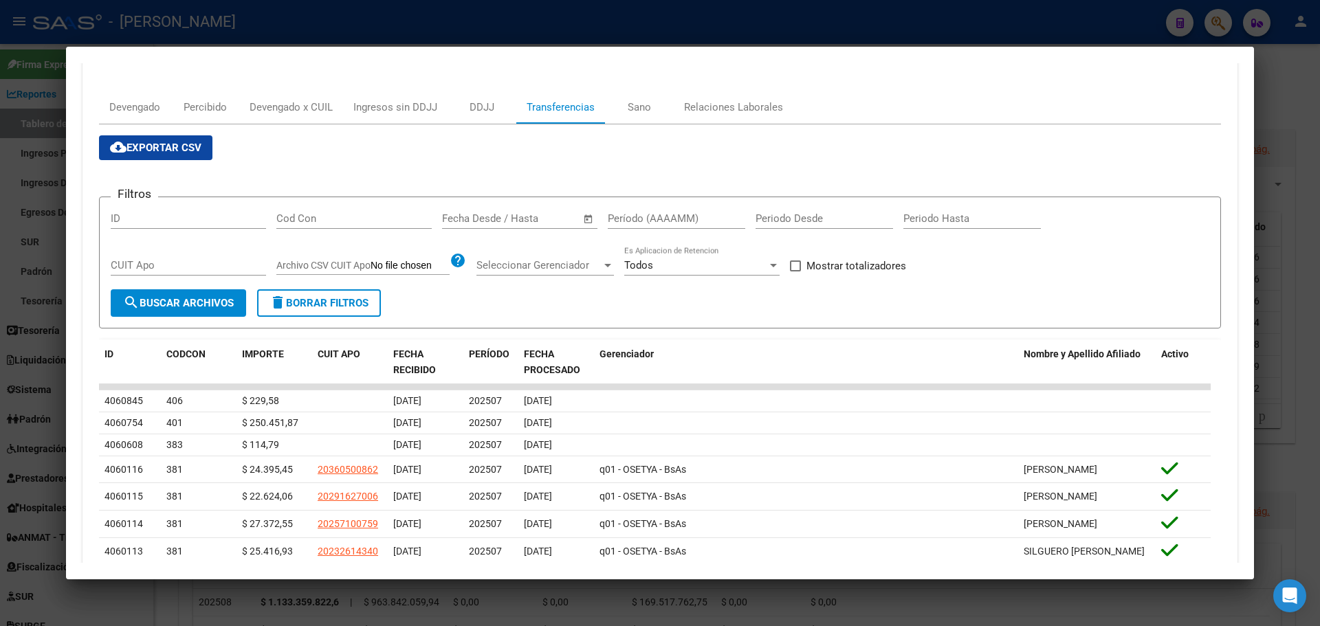
scroll to position [0, 0]
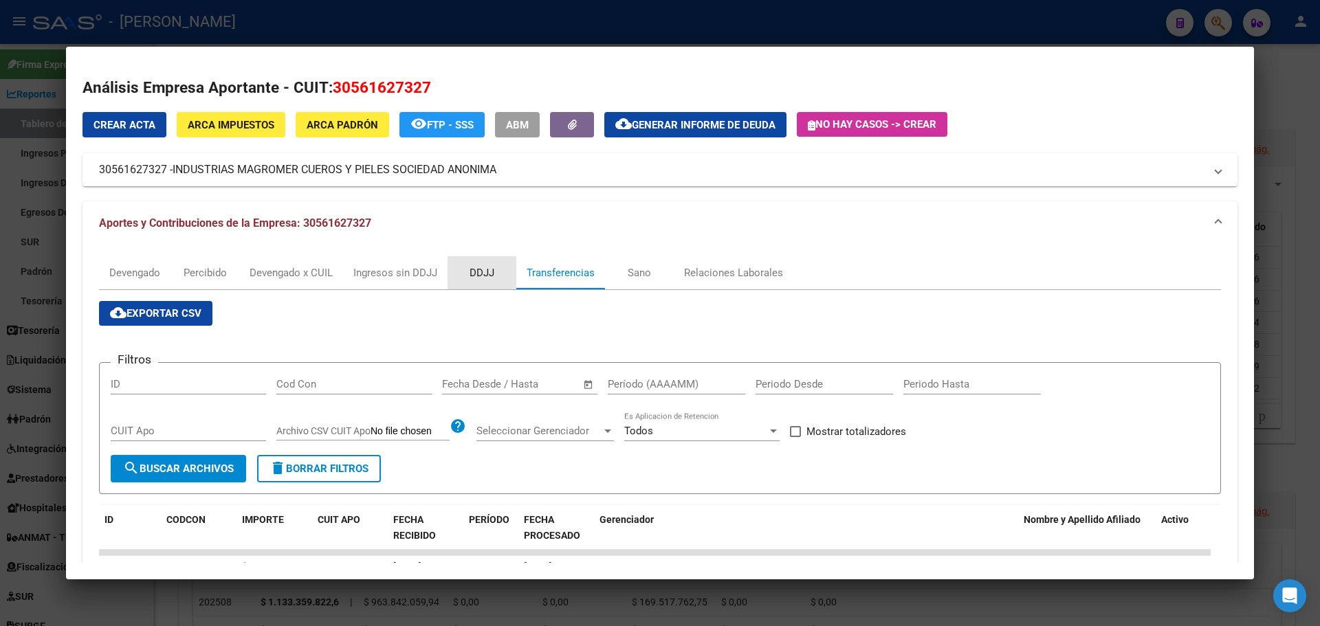
click at [474, 276] on div "DDJJ" at bounding box center [482, 272] width 25 height 15
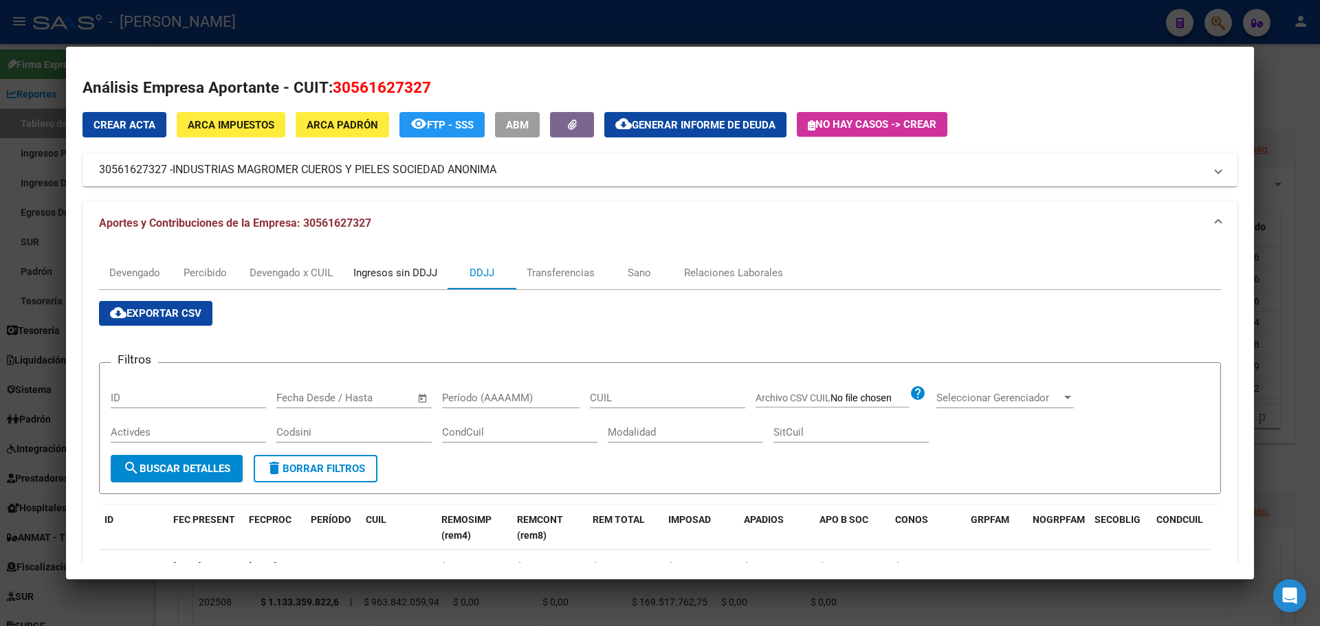
click at [417, 280] on div "Ingresos sin DDJJ" at bounding box center [395, 272] width 84 height 15
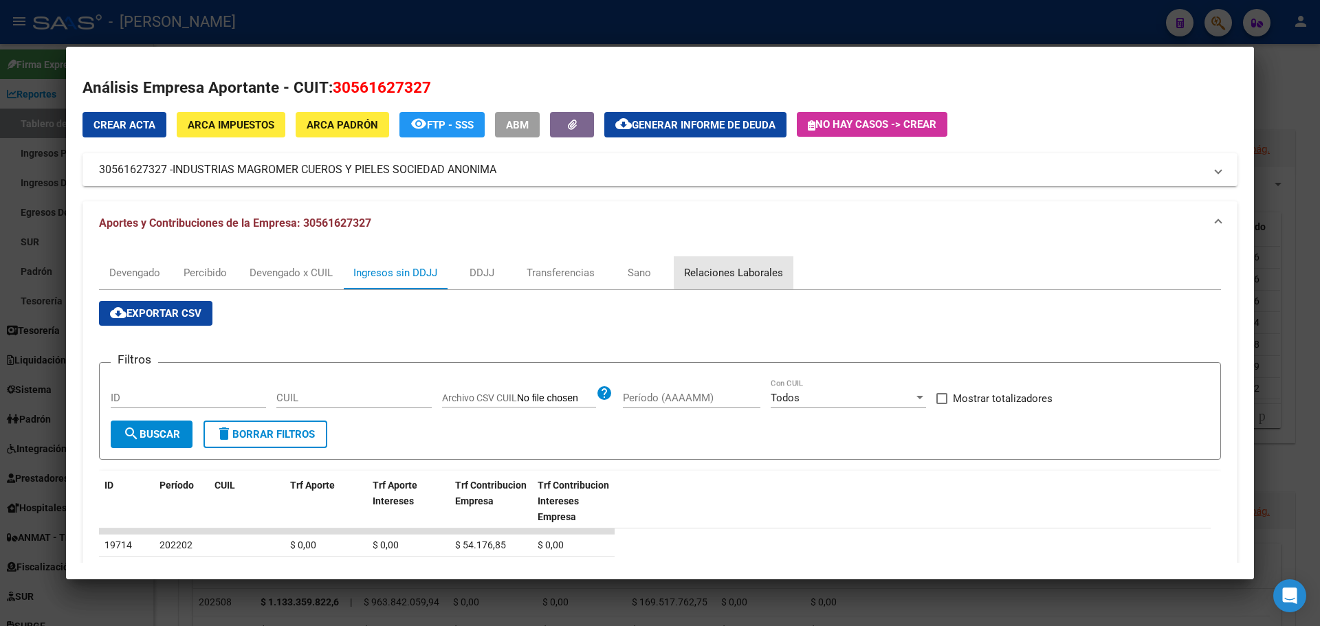
click at [738, 272] on div "Relaciones Laborales" at bounding box center [733, 272] width 99 height 15
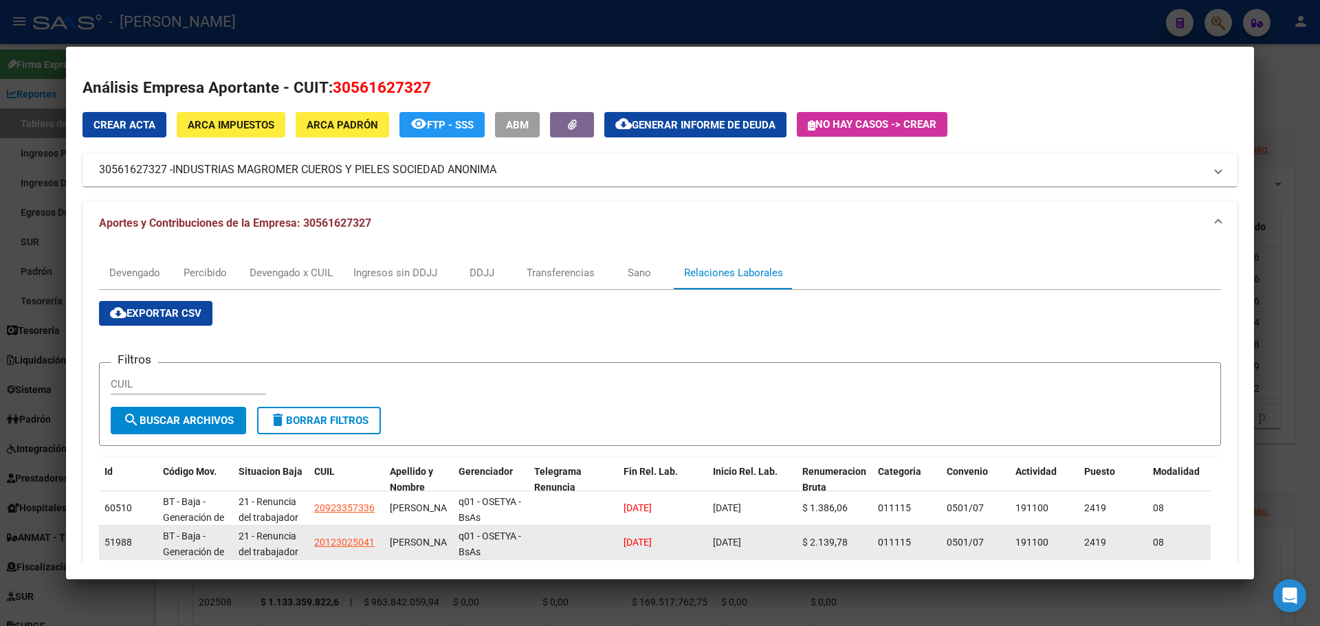
scroll to position [1, 0]
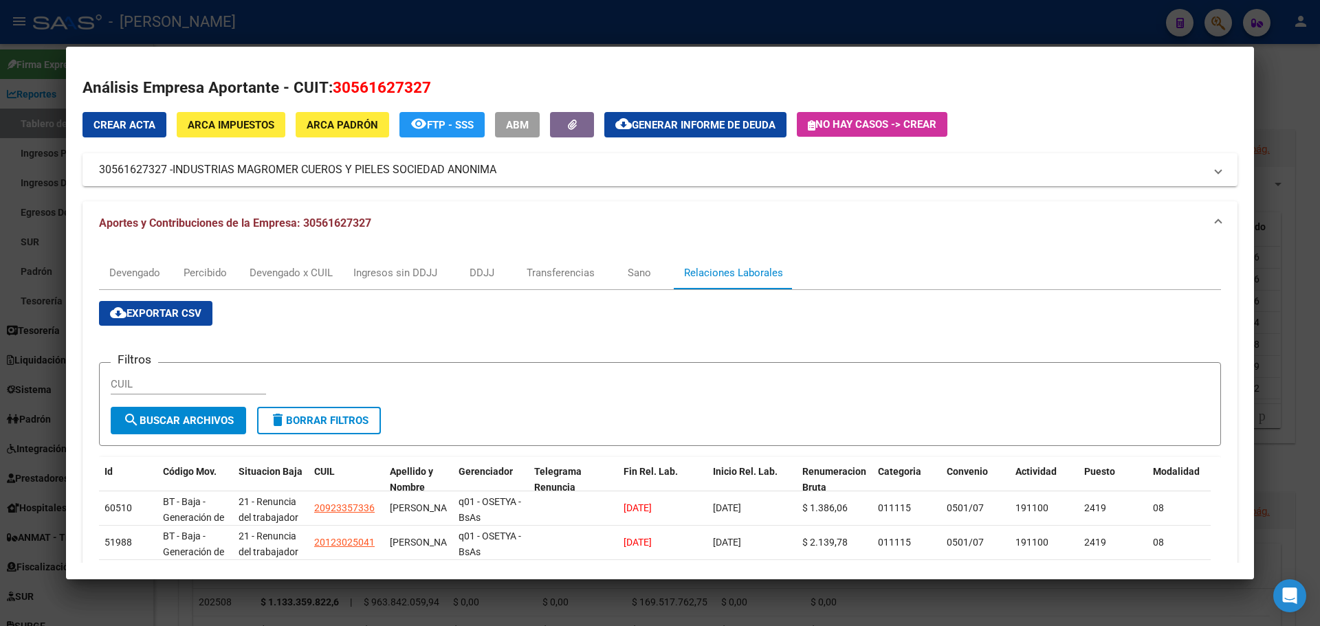
click at [1280, 89] on div at bounding box center [660, 313] width 1320 height 626
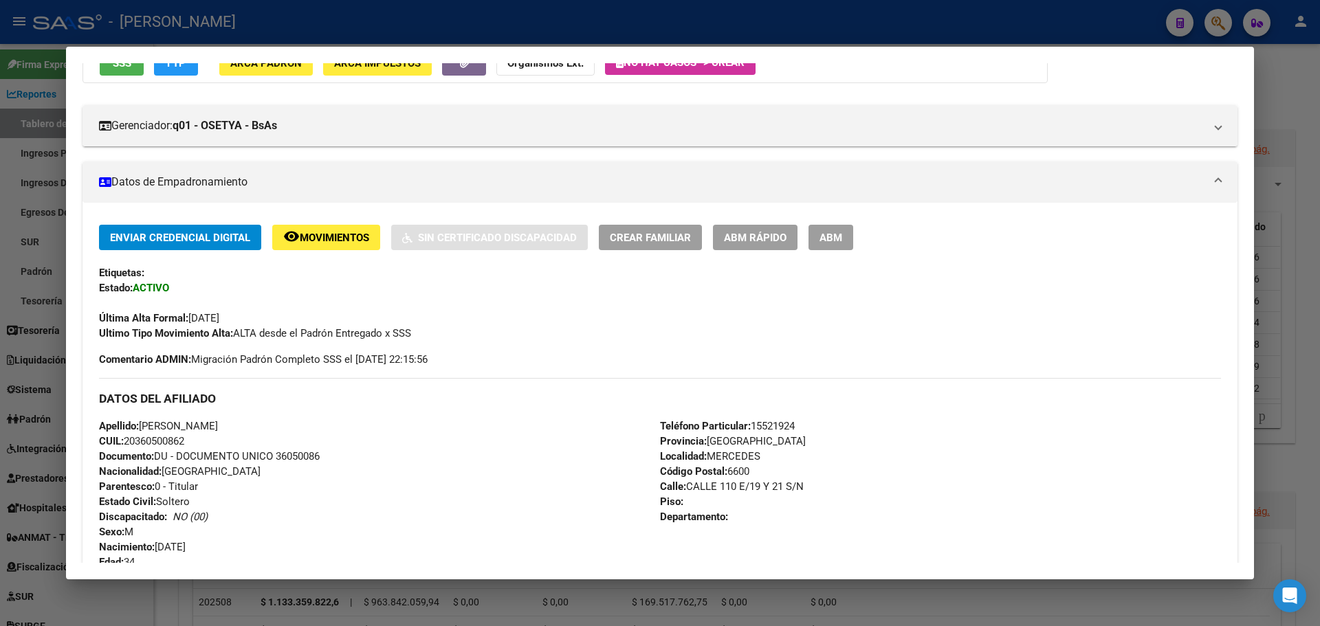
scroll to position [0, 0]
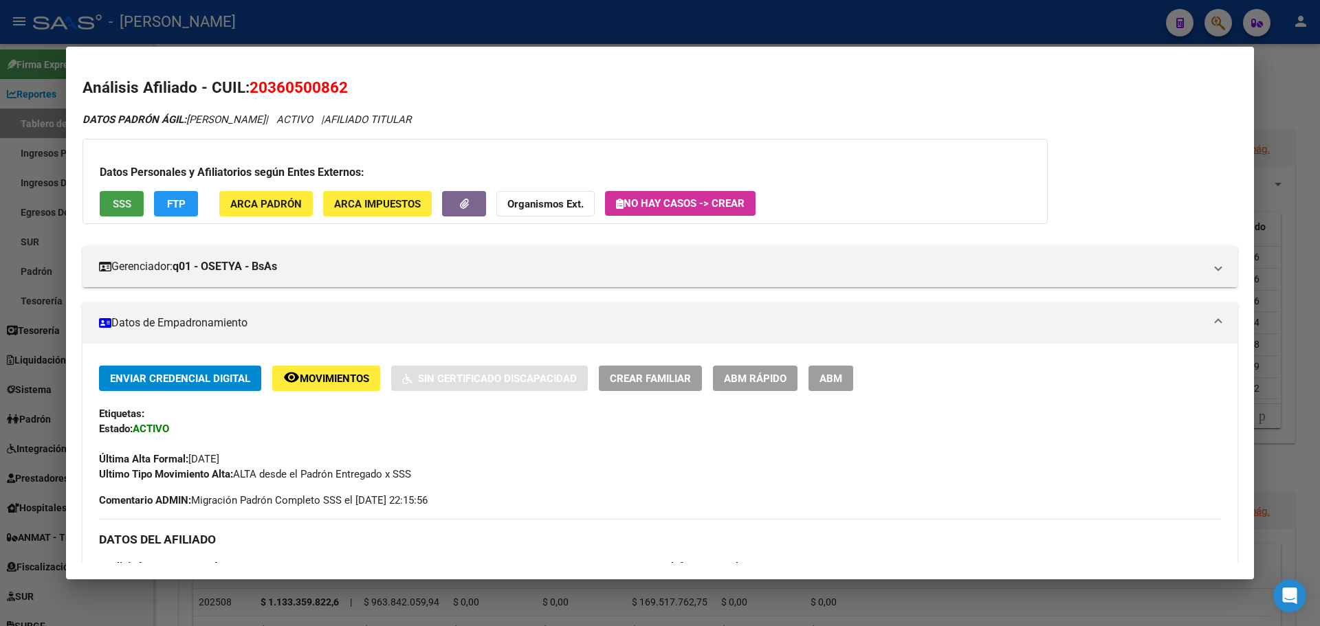
click at [121, 203] on span "SSS" at bounding box center [122, 204] width 19 height 12
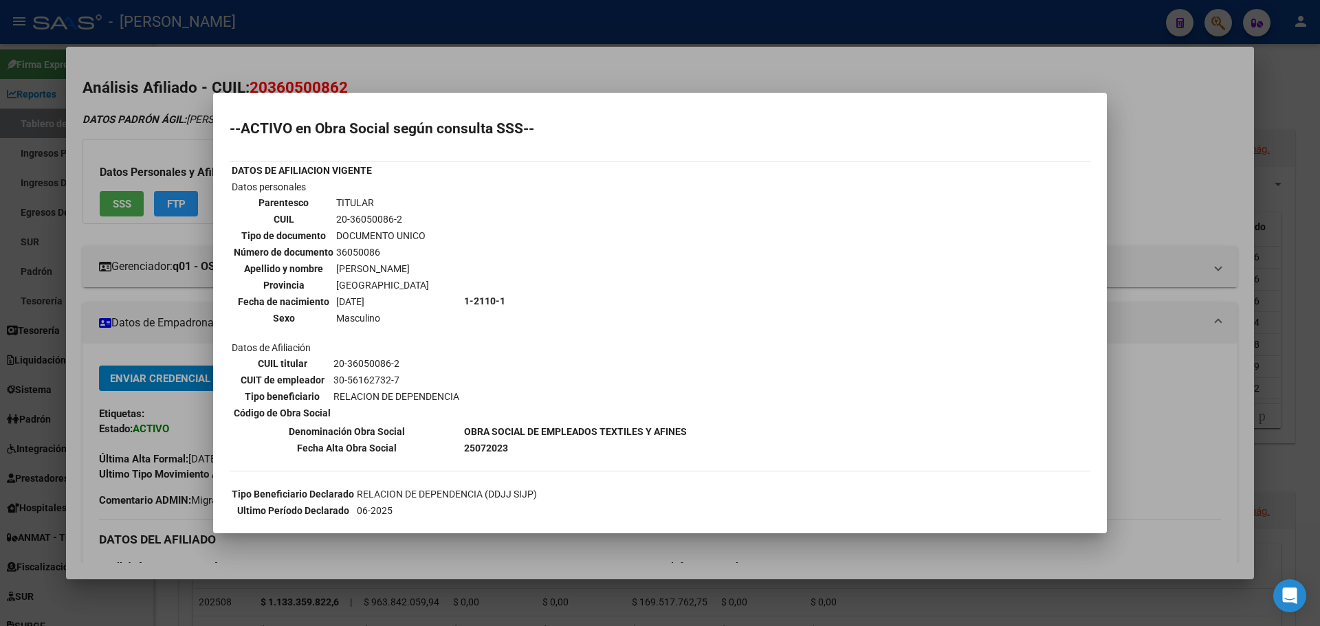
drag, startPoint x: 332, startPoint y: 379, endPoint x: 411, endPoint y: 384, distance: 79.2
click at [411, 384] on td "30-56162732-7" at bounding box center [396, 380] width 127 height 15
copy td "30-56162732-7"
click at [160, 357] on div at bounding box center [660, 313] width 1320 height 626
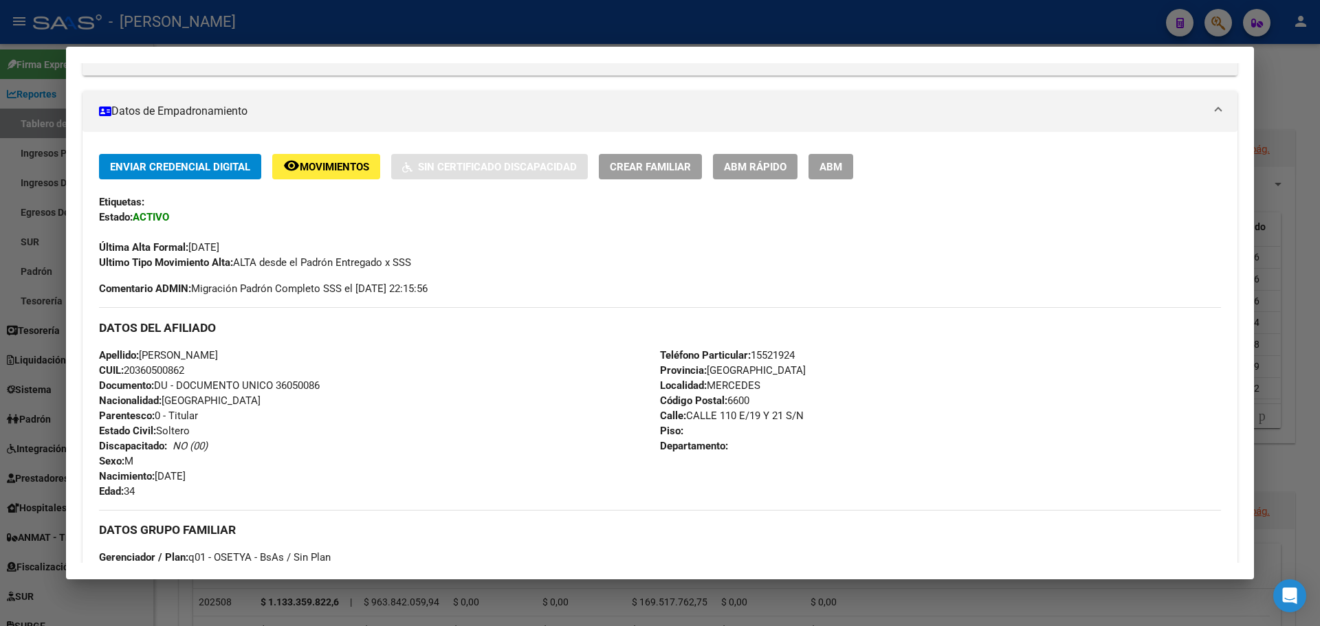
scroll to position [206, 0]
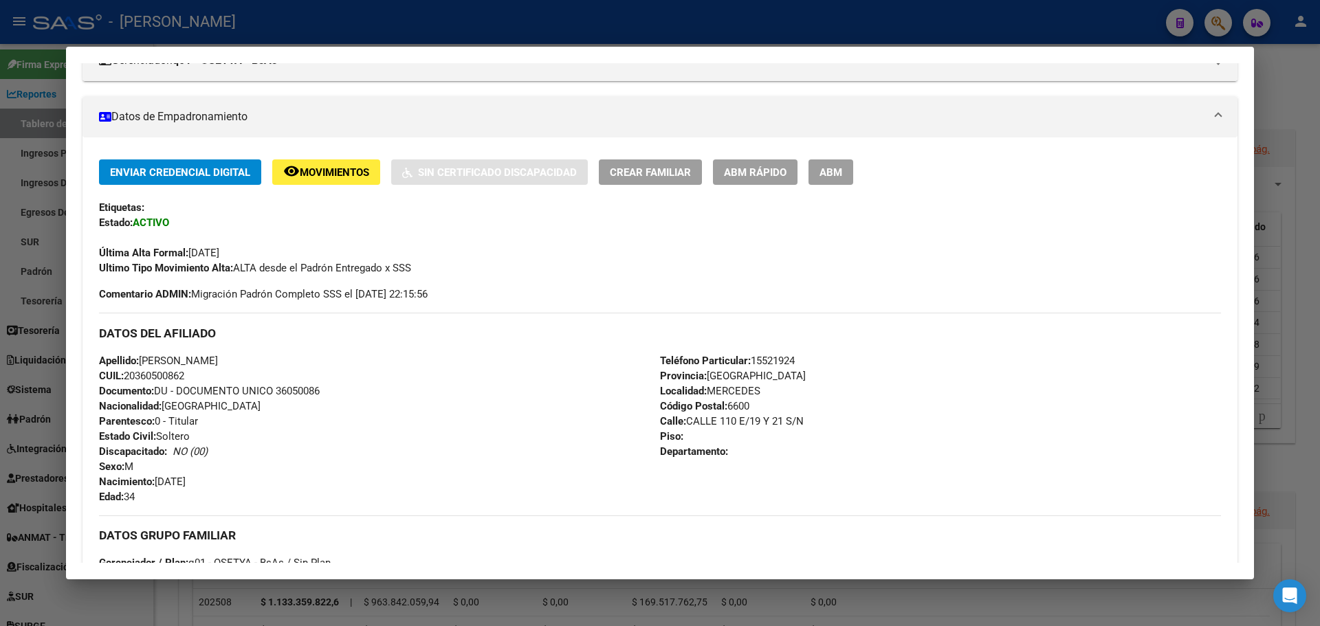
drag, startPoint x: 1236, startPoint y: 17, endPoint x: 1229, endPoint y: 23, distance: 9.3
click at [1236, 18] on div at bounding box center [660, 313] width 1320 height 626
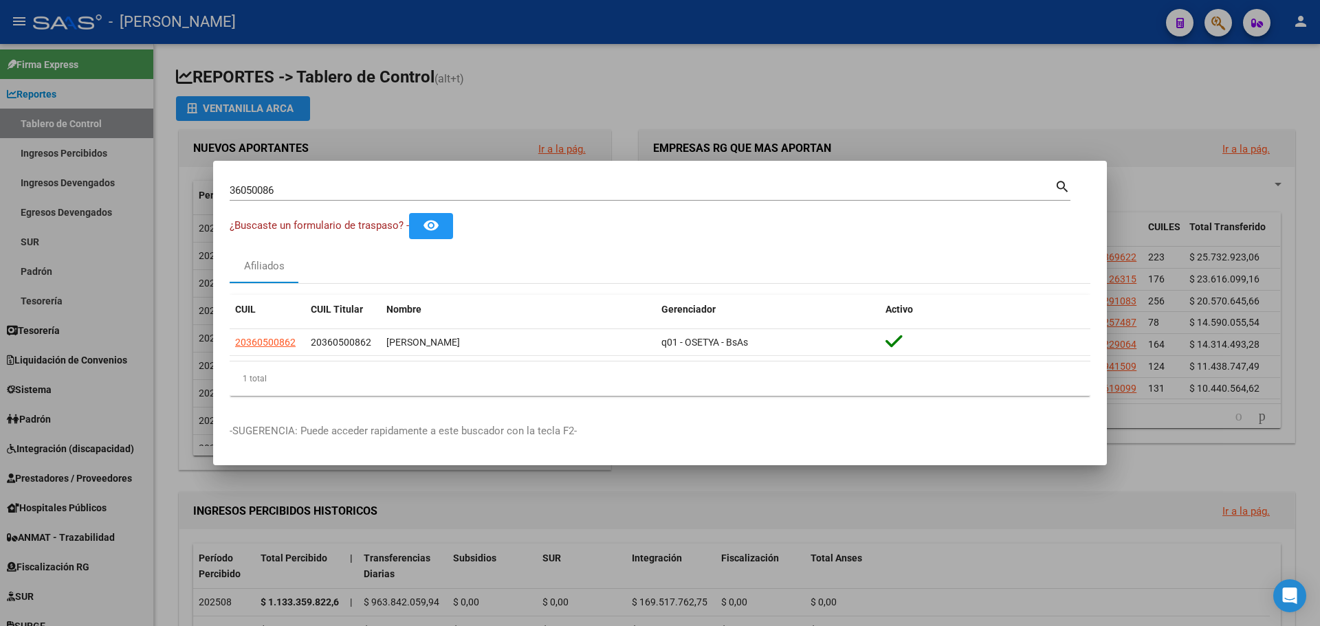
click at [1229, 23] on div at bounding box center [660, 313] width 1320 height 626
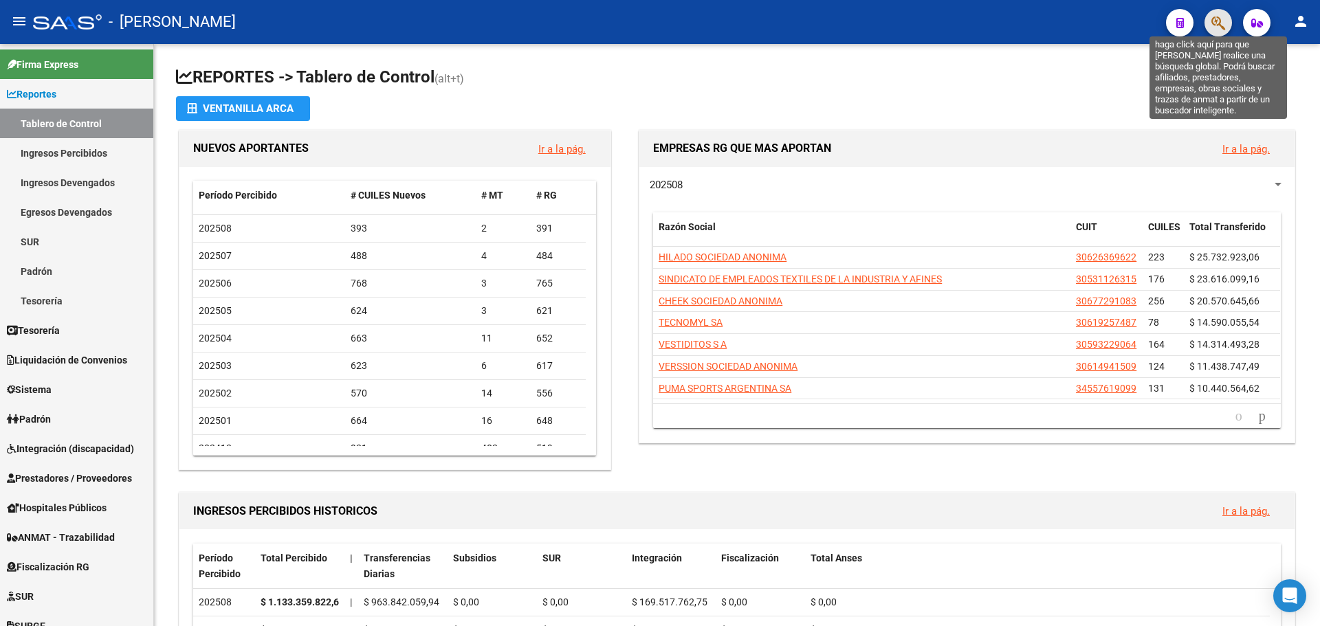
click at [1218, 17] on button "button" at bounding box center [1219, 23] width 28 height 28
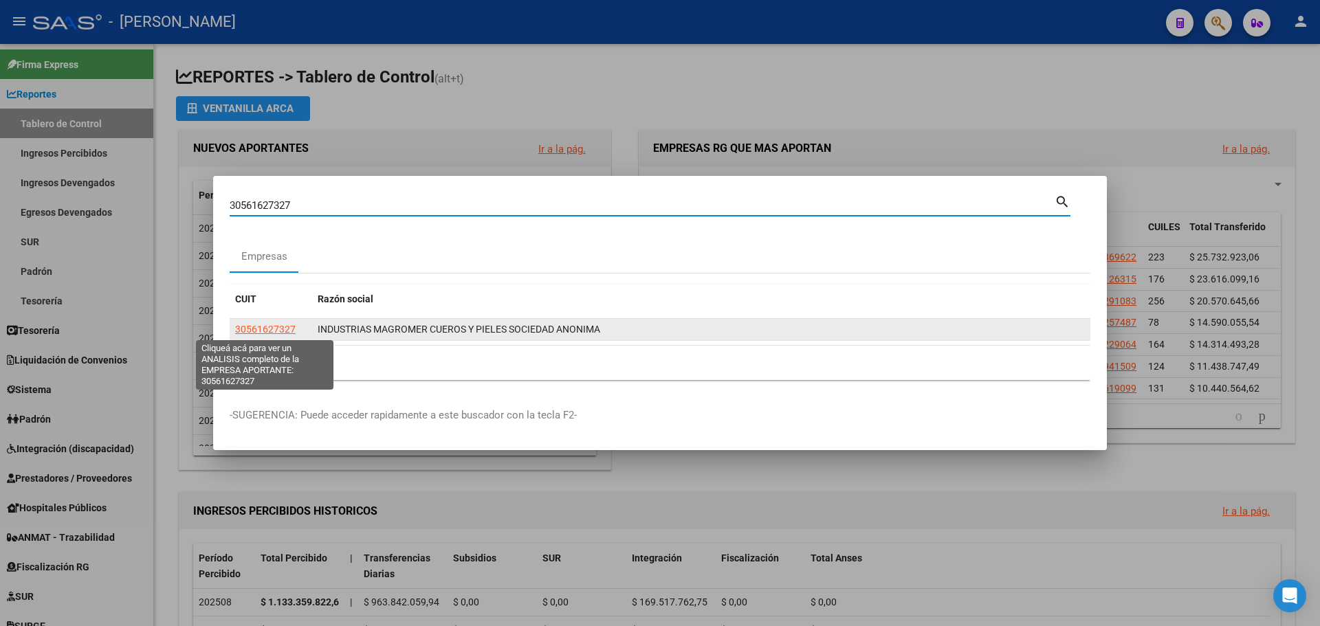
click at [274, 329] on span "30561627327" at bounding box center [265, 329] width 61 height 11
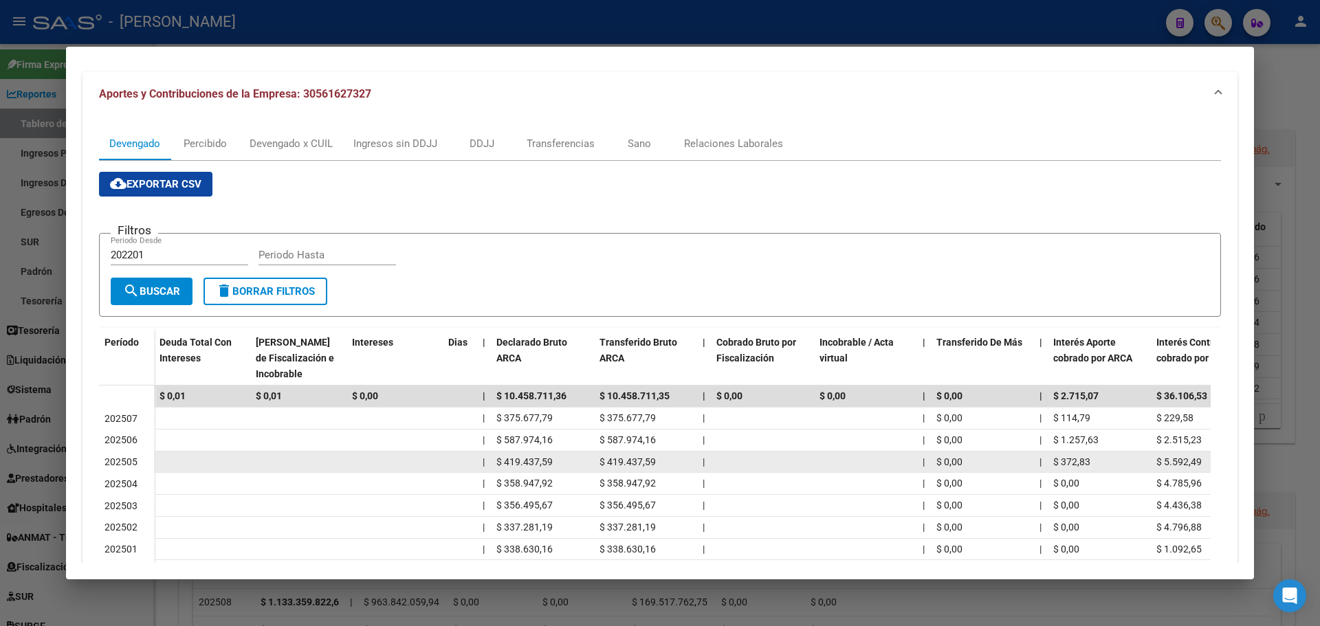
scroll to position [3, 0]
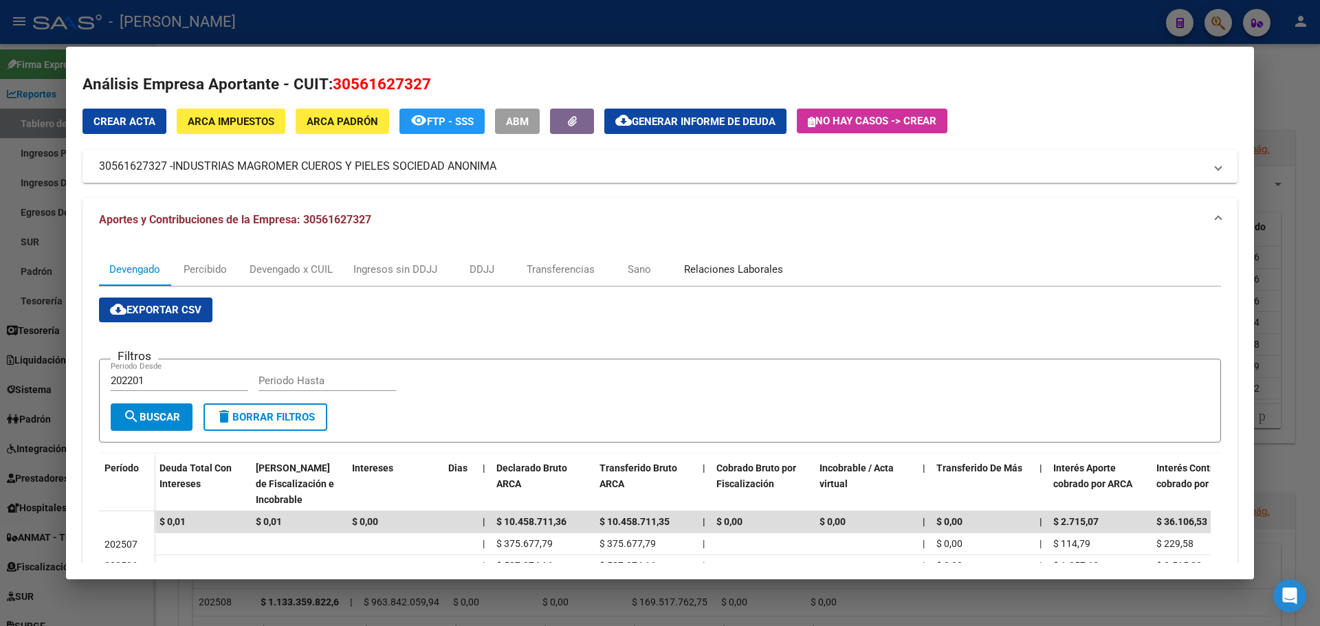
click at [737, 268] on div "Relaciones Laborales" at bounding box center [733, 269] width 99 height 15
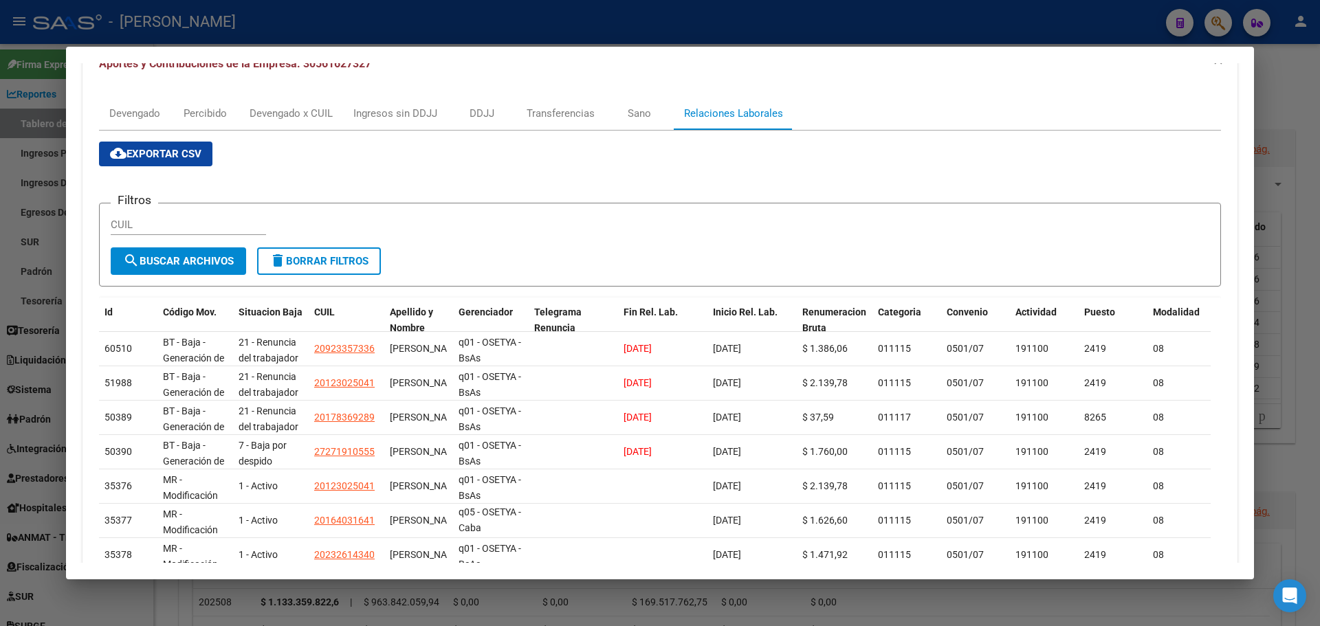
scroll to position [0, 0]
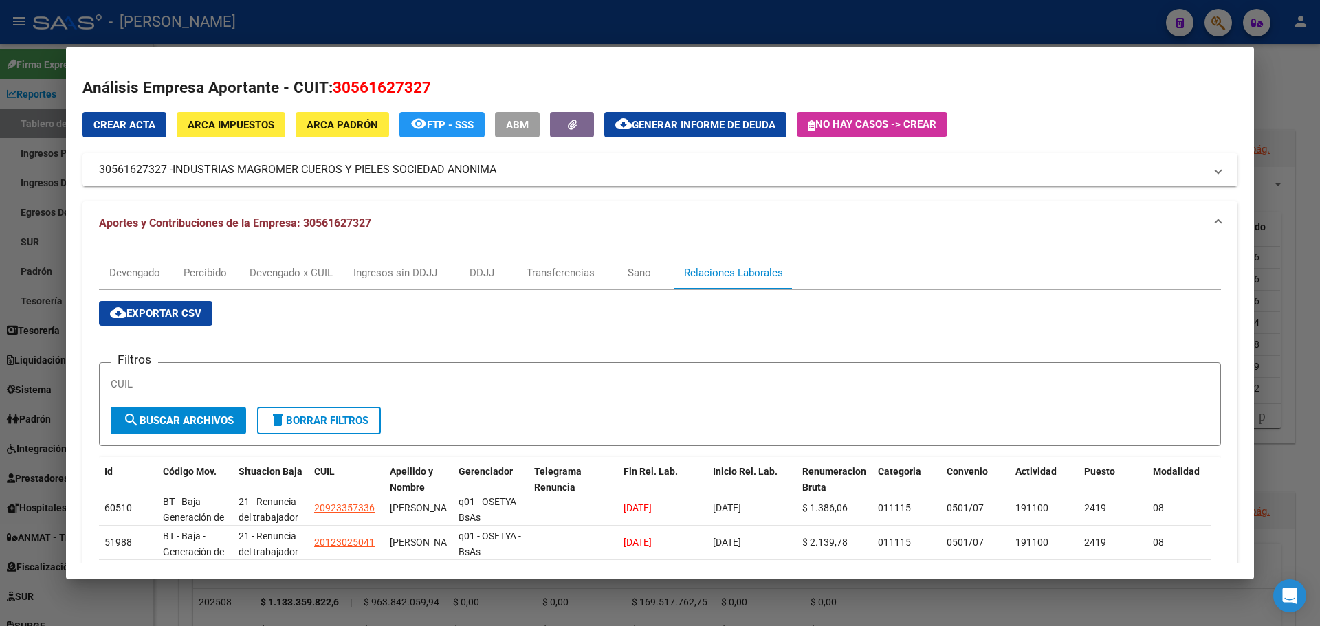
click at [1231, 22] on div at bounding box center [660, 313] width 1320 height 626
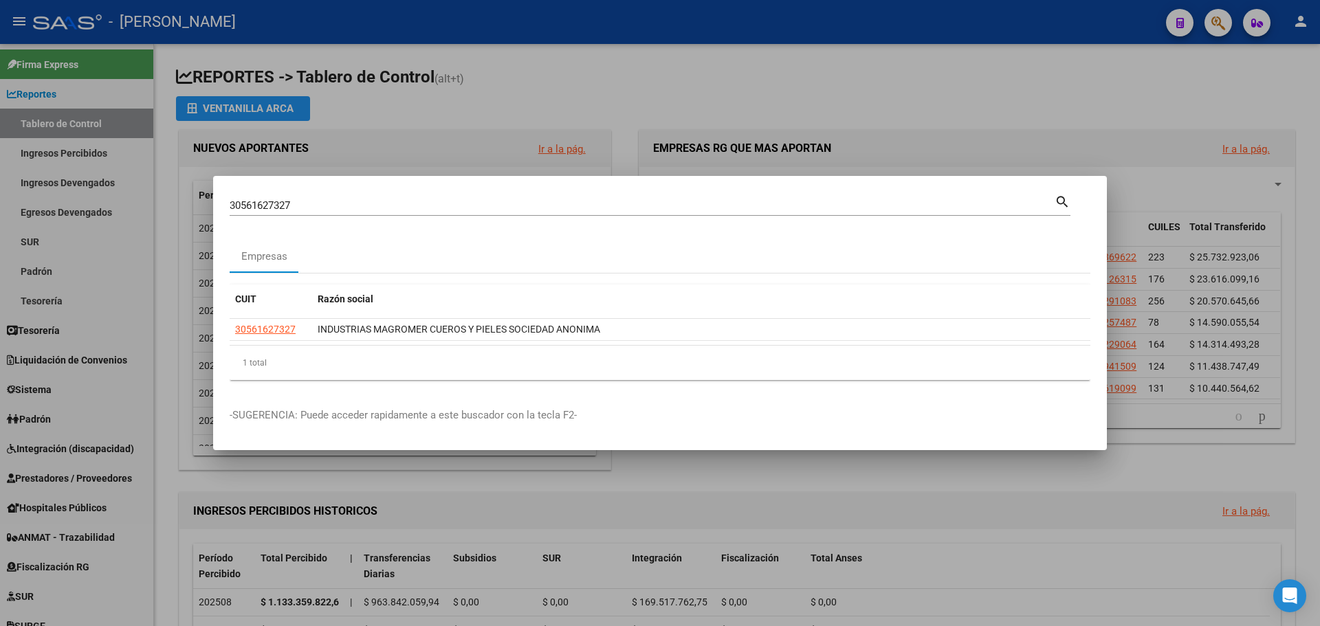
drag, startPoint x: 373, startPoint y: 212, endPoint x: 101, endPoint y: 170, distance: 275.6
click at [101, 170] on div "30561627327 Buscar (apellido, dni, cuil, nro traspaso, cuit, obra social) searc…" at bounding box center [660, 313] width 1320 height 626
click at [331, 212] on input "30561627327" at bounding box center [642, 205] width 825 height 12
type input "3"
type input "20121515831"
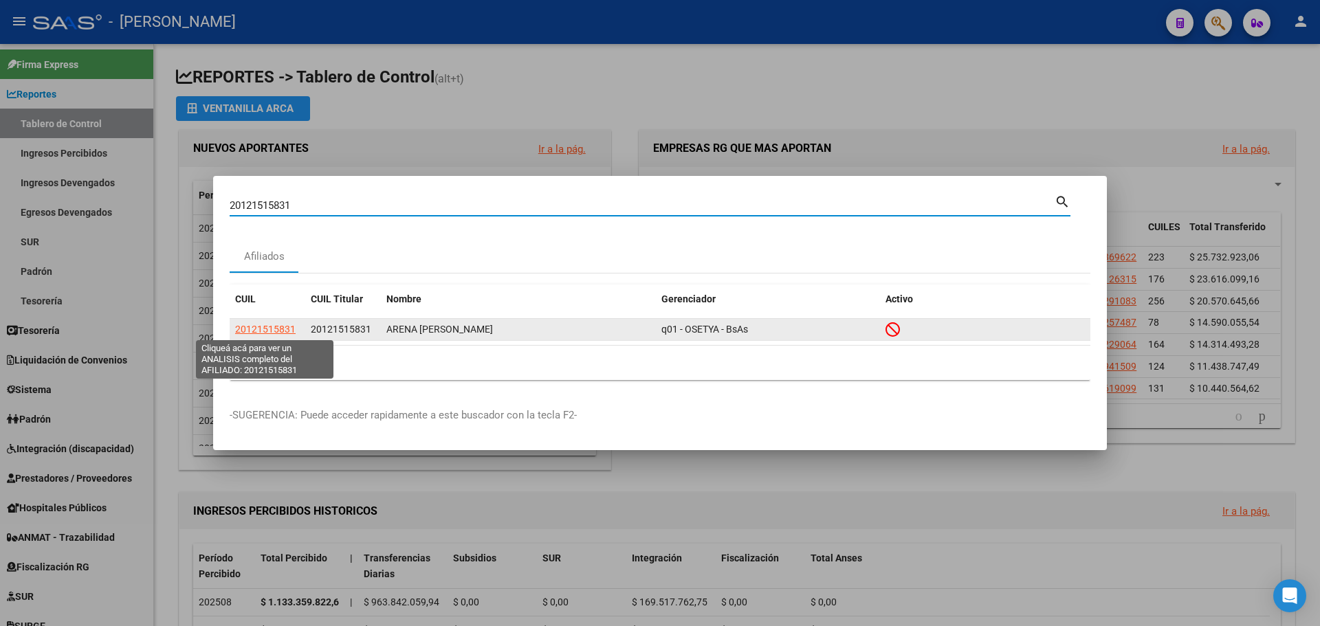
click at [273, 331] on span "20121515831" at bounding box center [265, 329] width 61 height 11
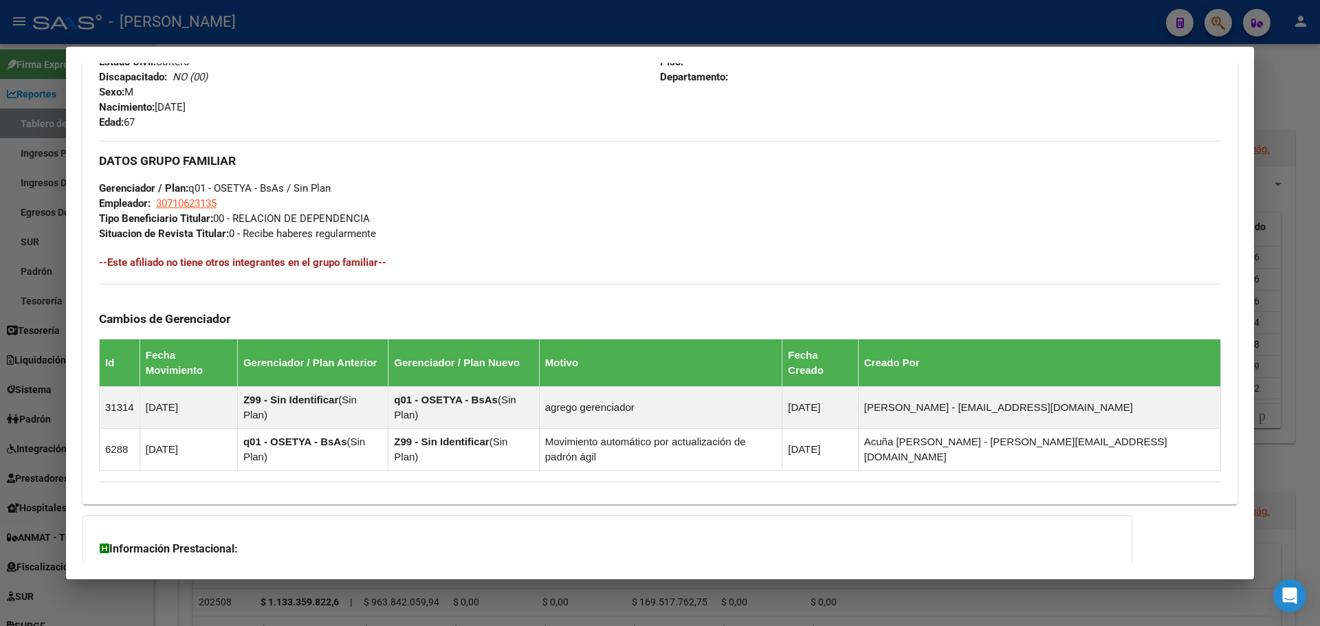
scroll to position [688, 0]
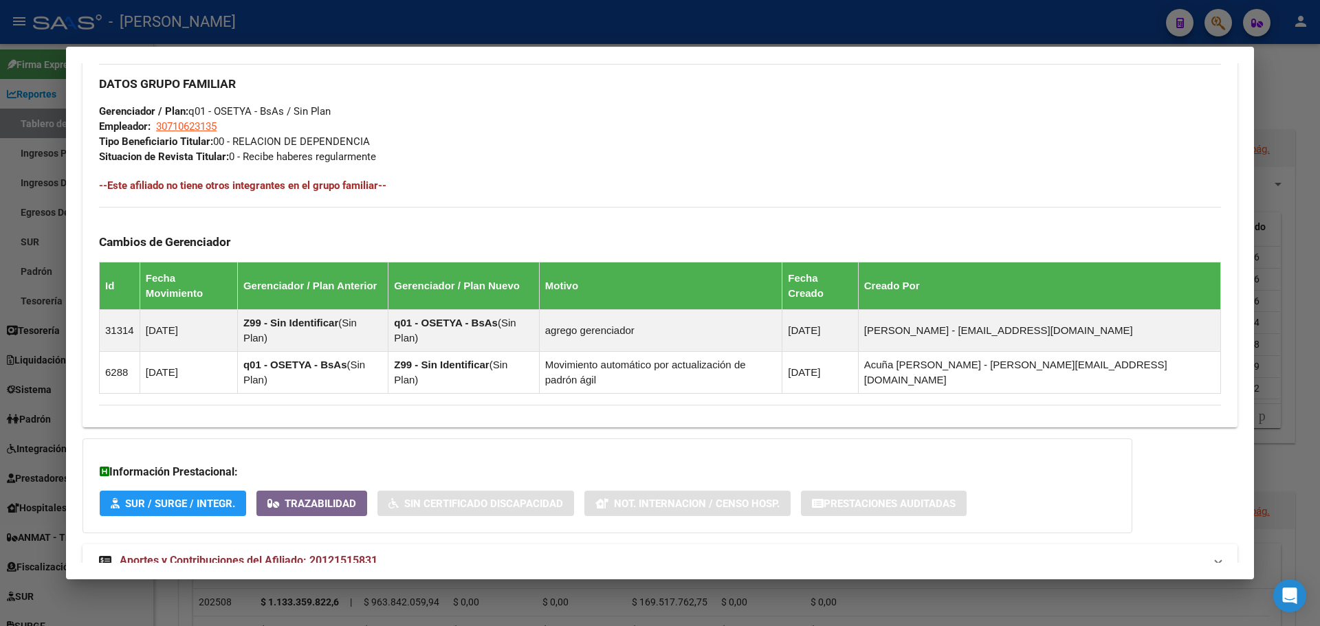
click at [269, 554] on span "Aportes y Contribuciones del Afiliado: 20121515831" at bounding box center [249, 560] width 258 height 13
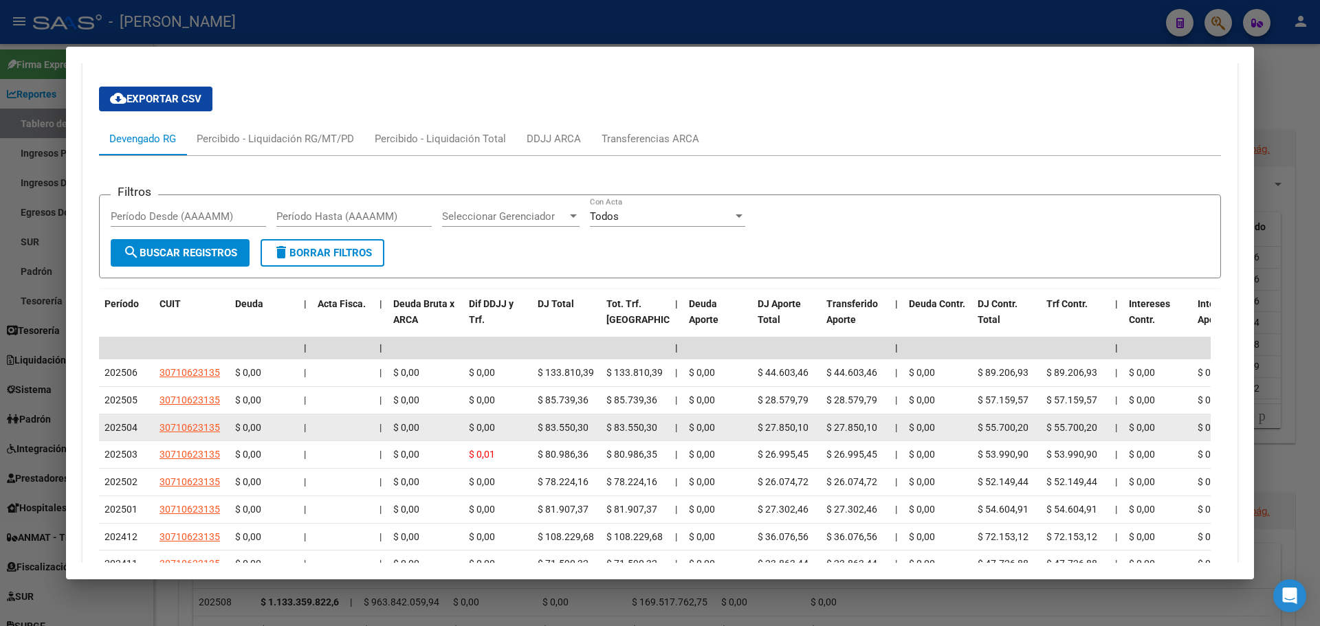
scroll to position [1238, 0]
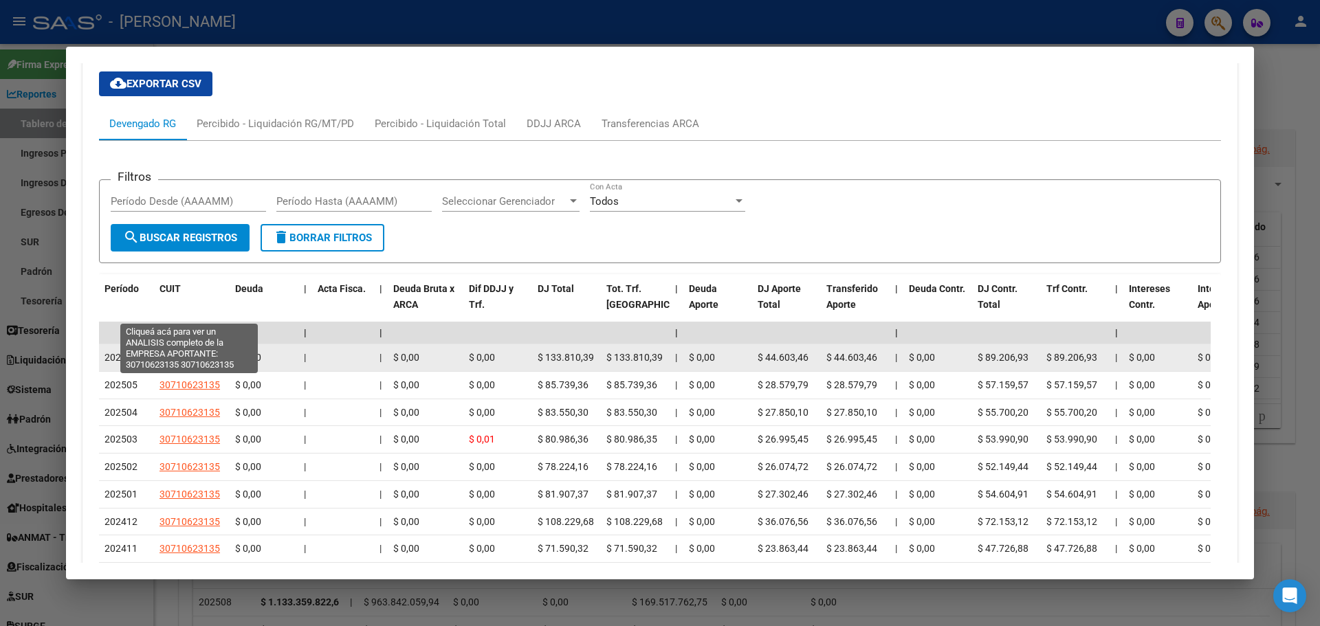
click at [194, 352] on span "30710623135" at bounding box center [190, 357] width 61 height 11
type textarea "30710623135"
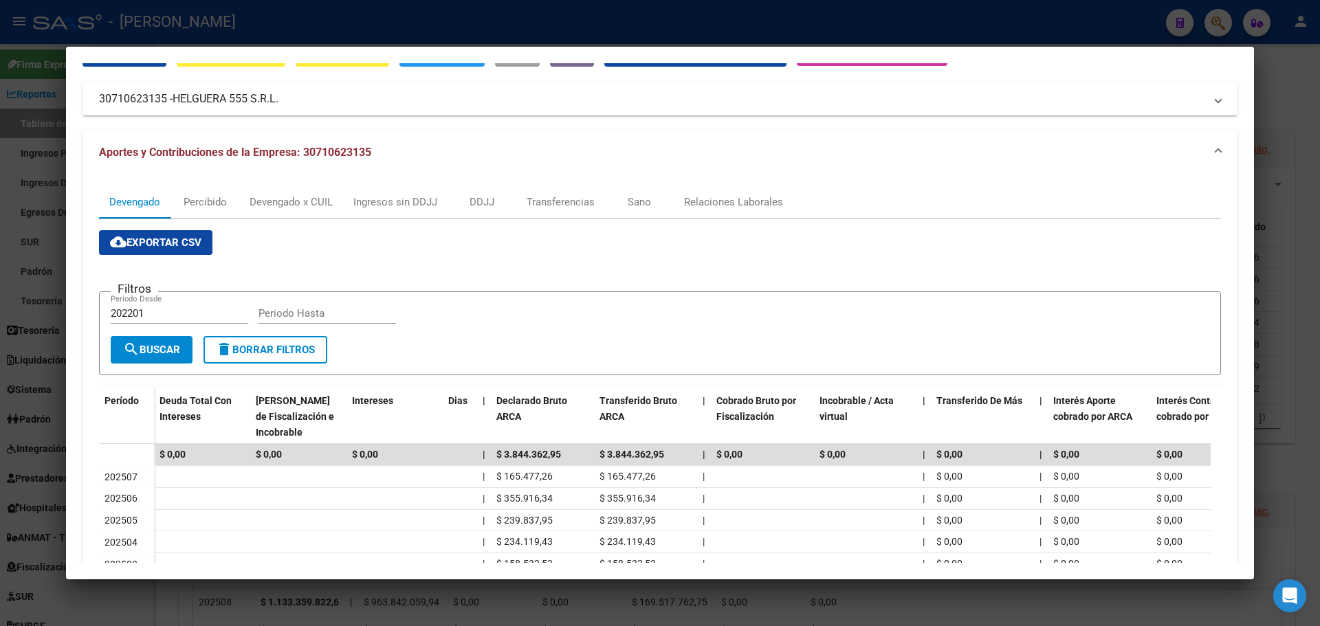
scroll to position [69, 0]
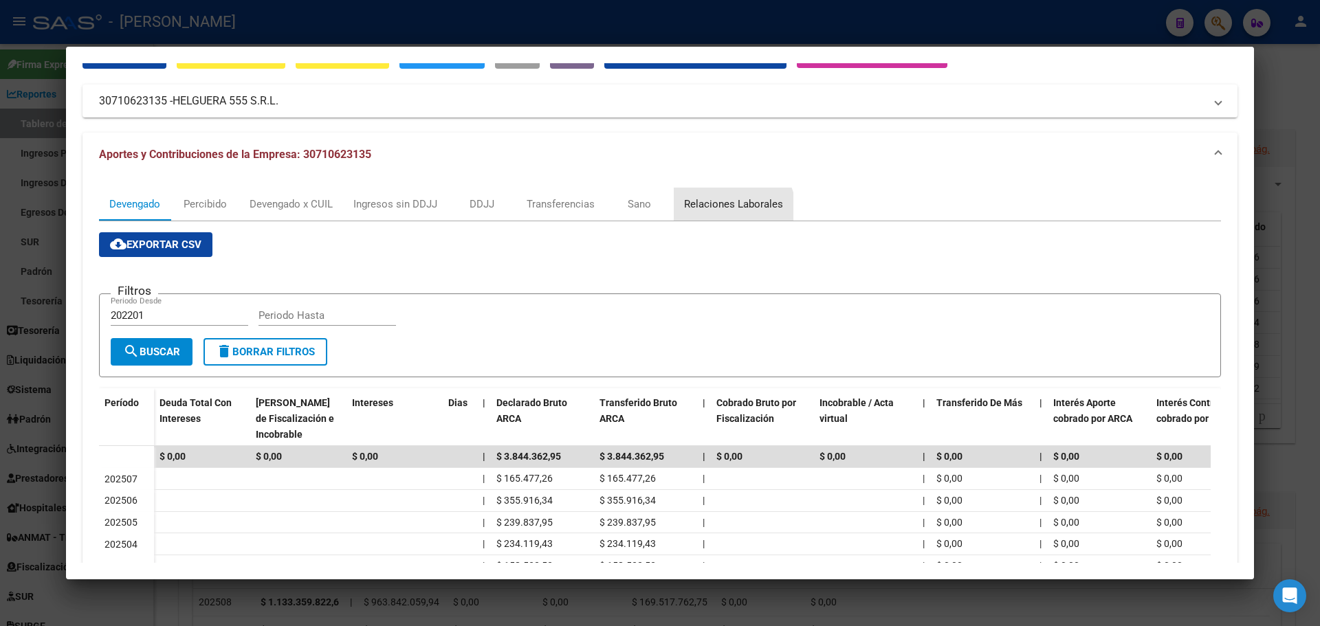
click at [732, 211] on div "Relaciones Laborales" at bounding box center [733, 204] width 99 height 15
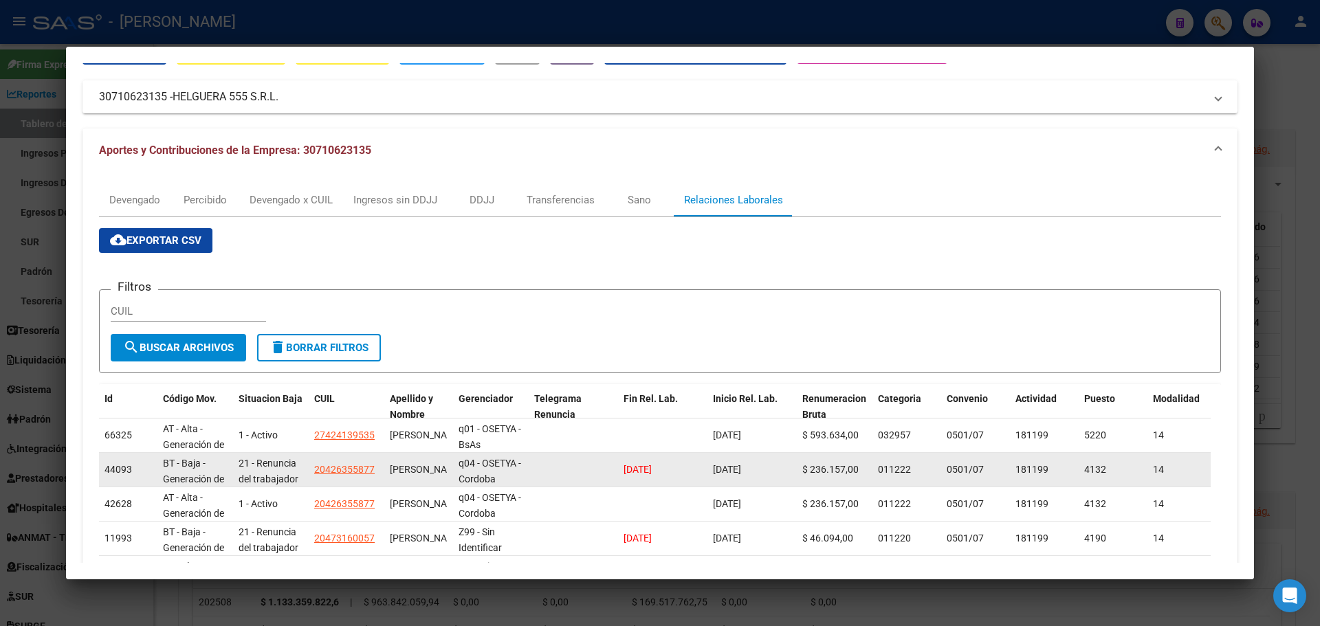
scroll to position [0, 0]
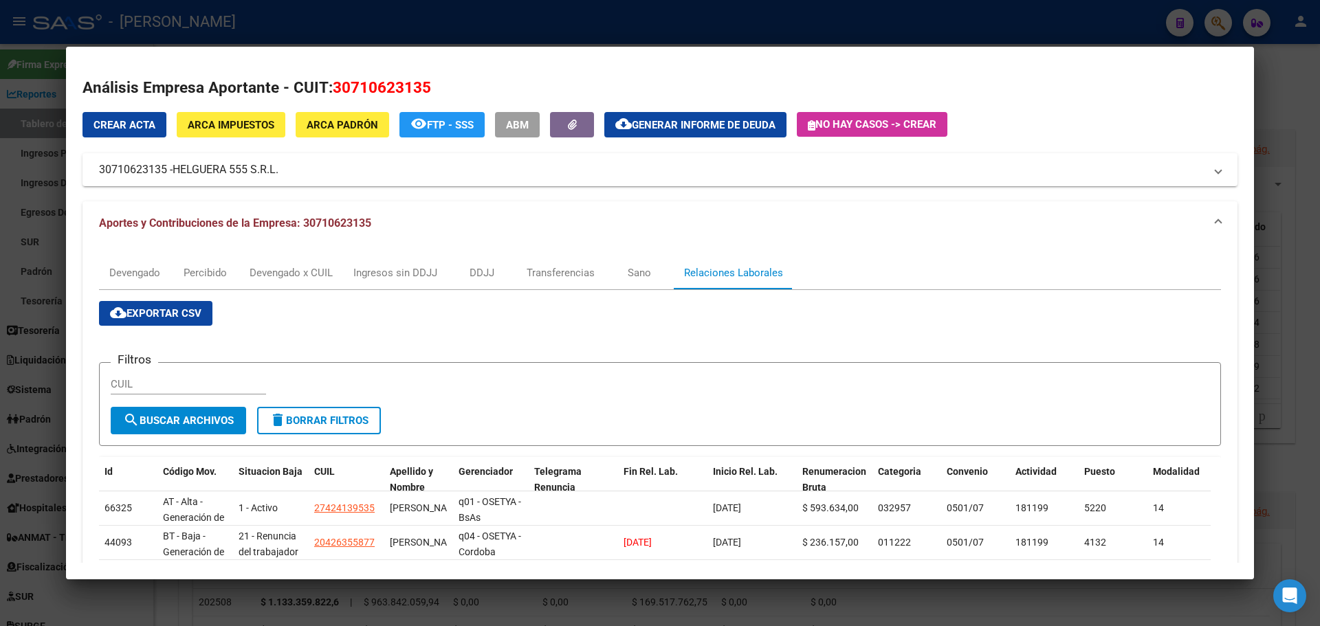
click at [1300, 113] on div at bounding box center [660, 313] width 1320 height 626
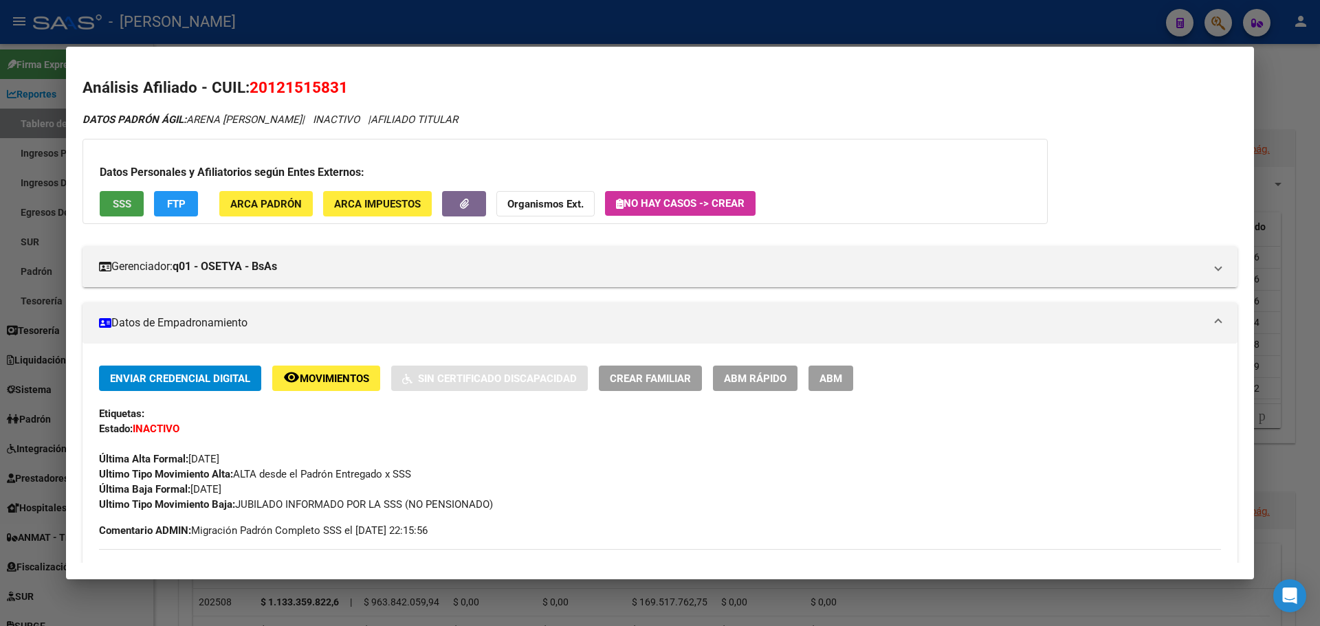
click at [126, 200] on span "SSS" at bounding box center [122, 204] width 19 height 12
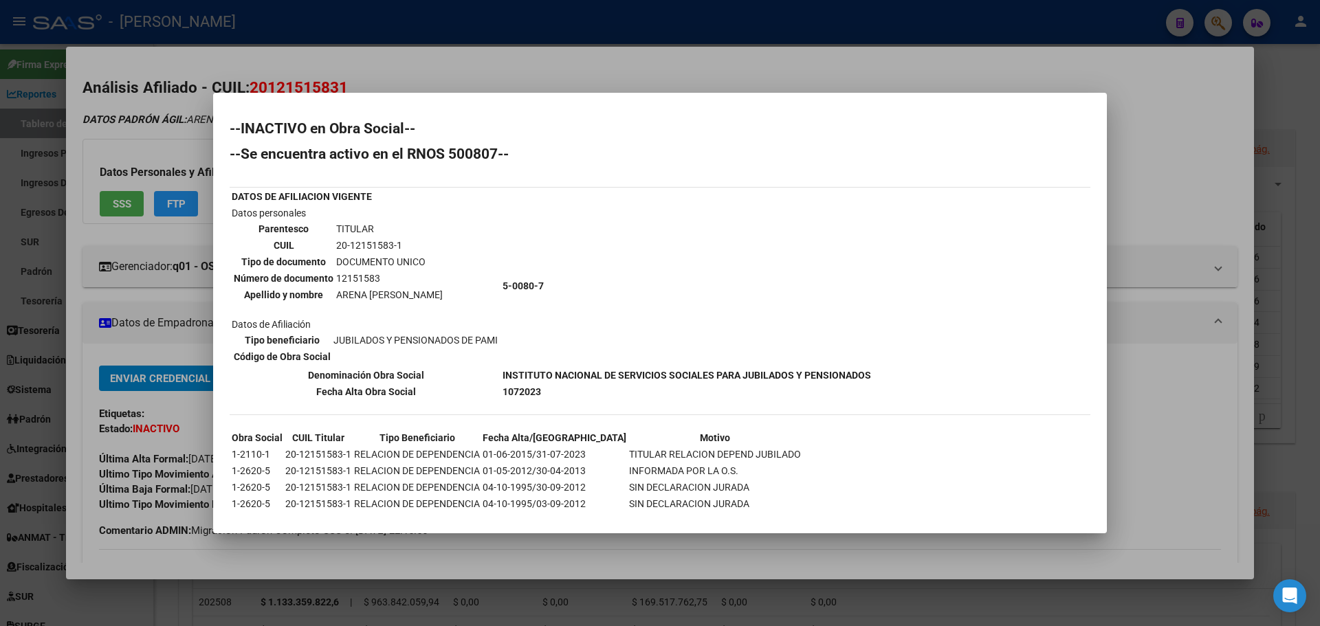
scroll to position [74, 0]
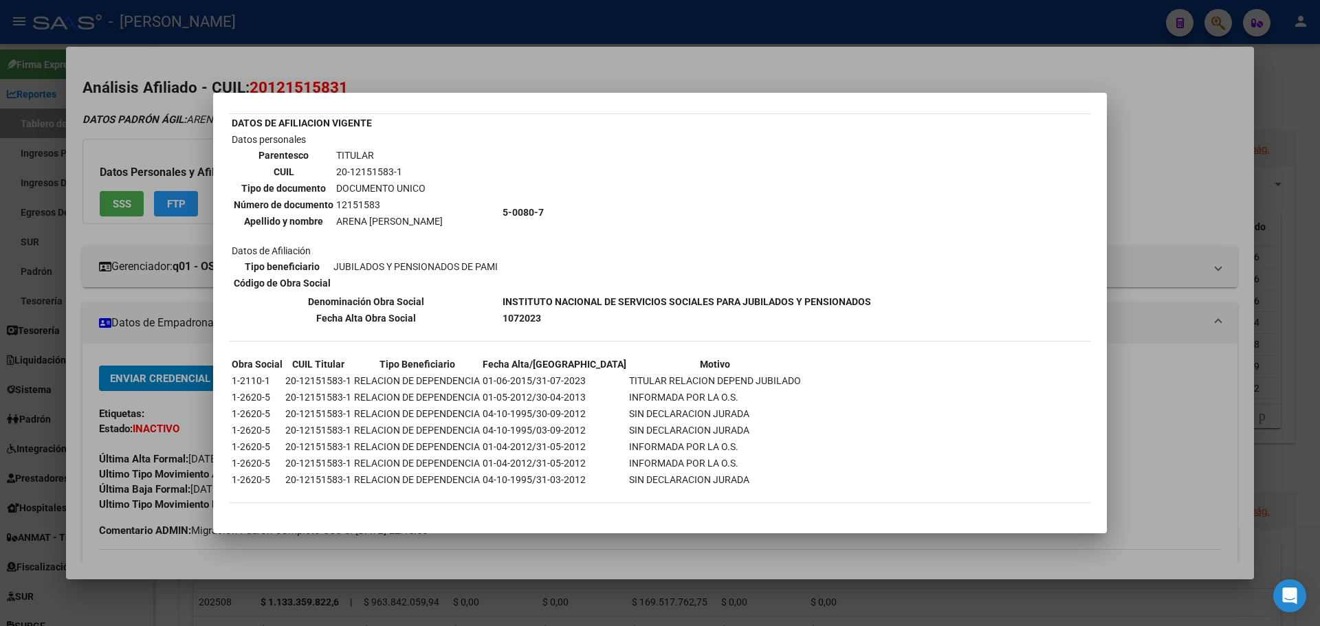
click at [1148, 198] on div at bounding box center [660, 313] width 1320 height 626
